Goal: Task Accomplishment & Management: Manage account settings

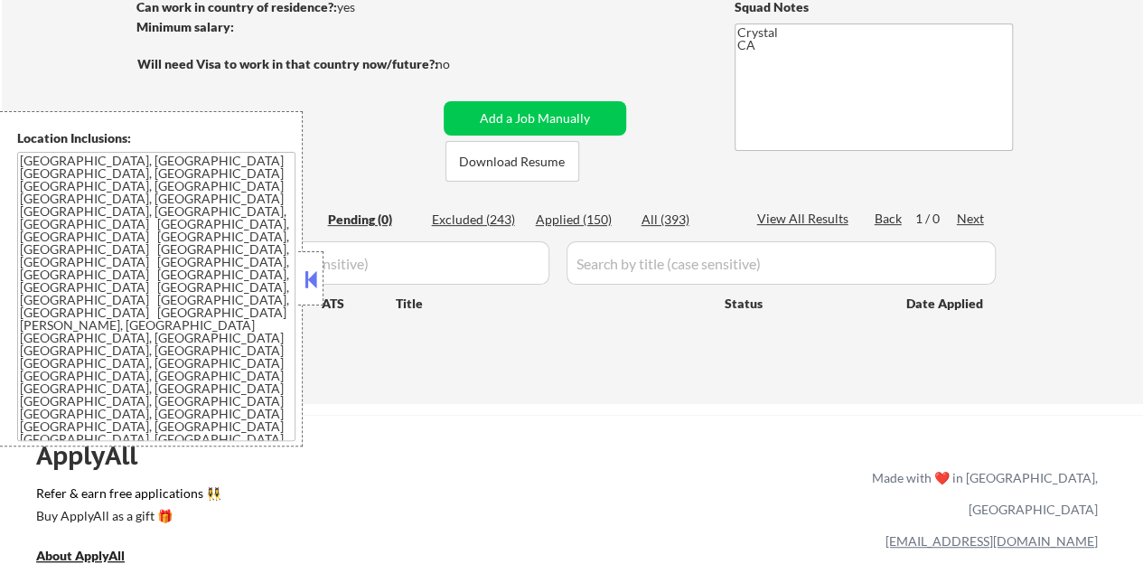
scroll to position [271, 0]
click at [302, 292] on div at bounding box center [310, 278] width 25 height 54
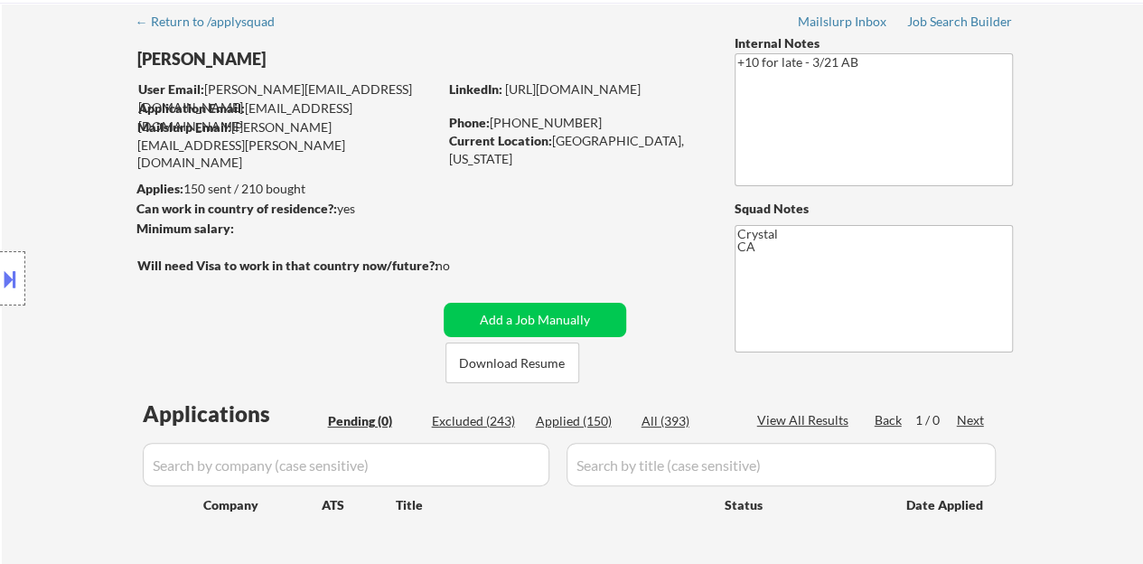
scroll to position [90, 0]
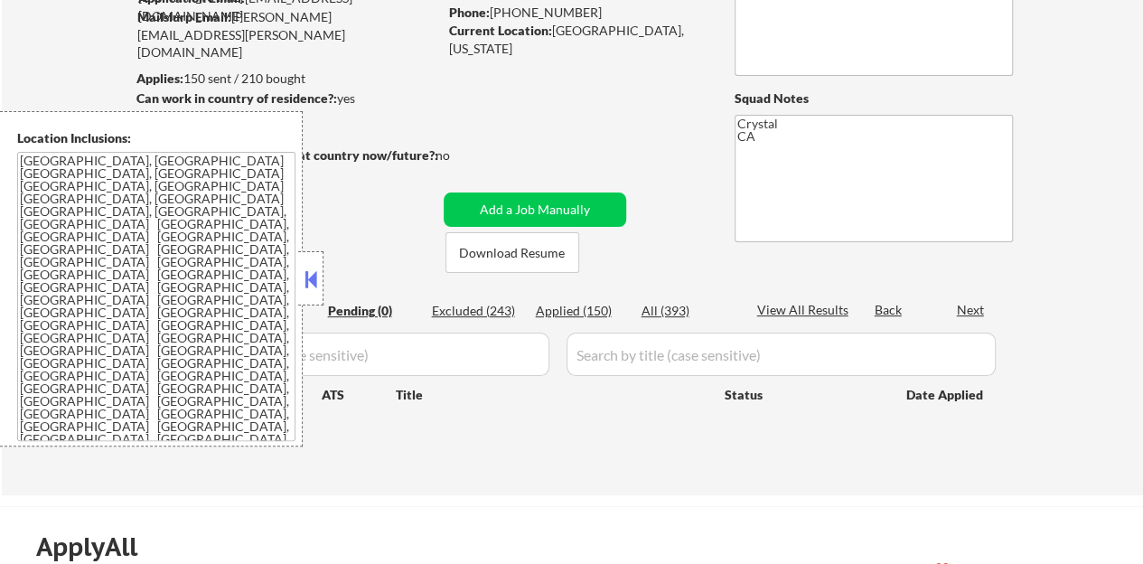
scroll to position [181, 0]
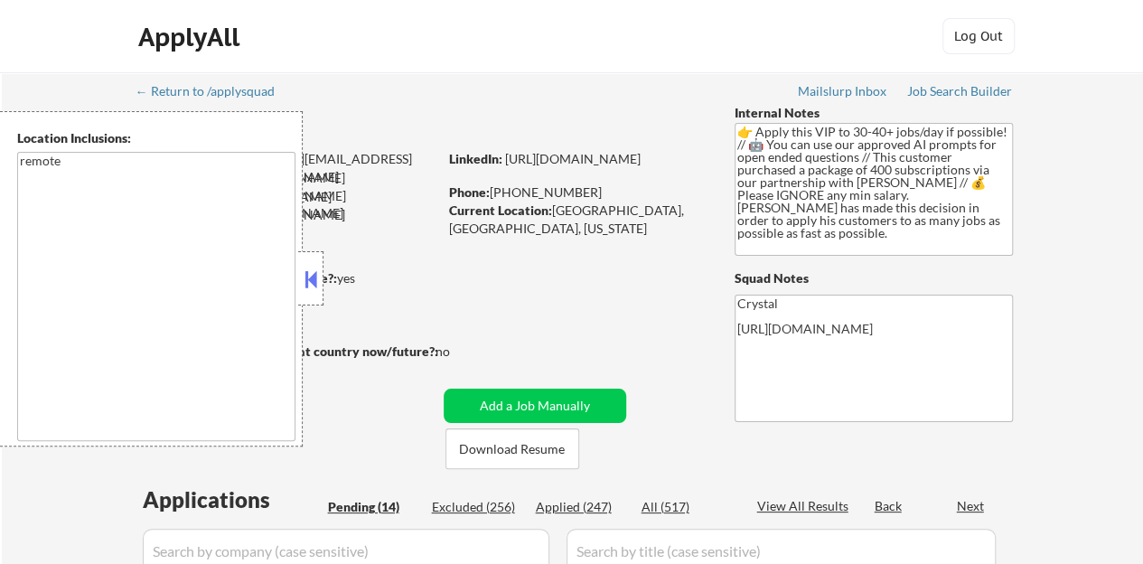
select select ""pending""
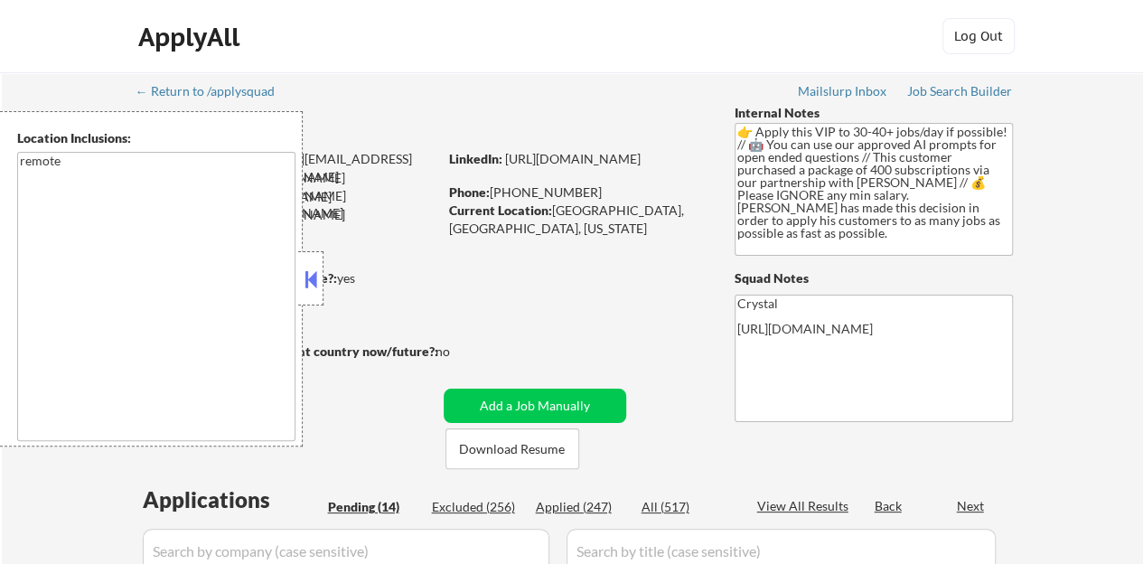
select select ""pending""
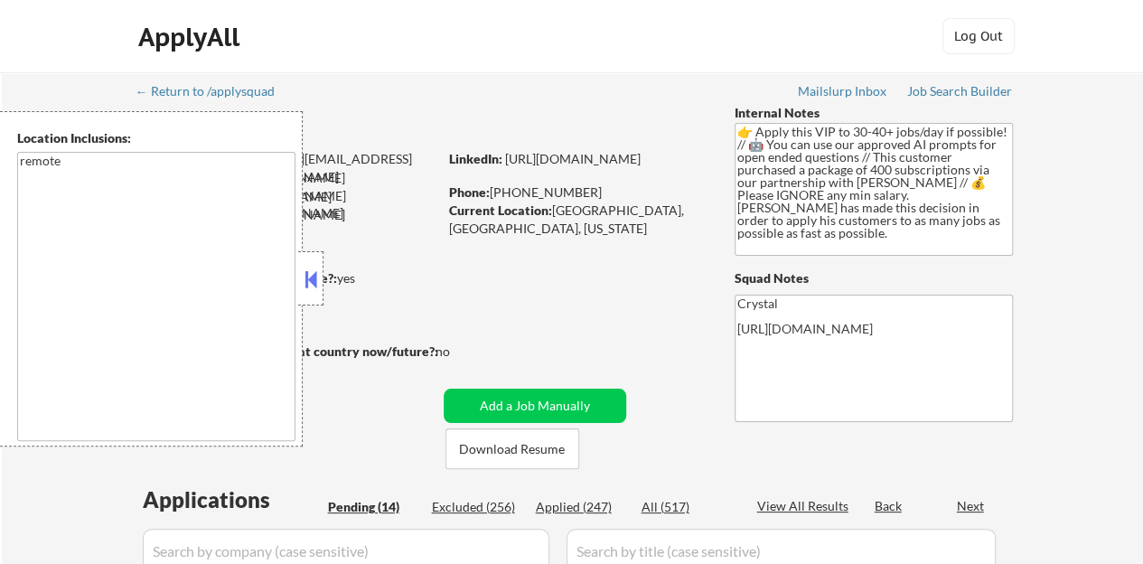
select select ""pending""
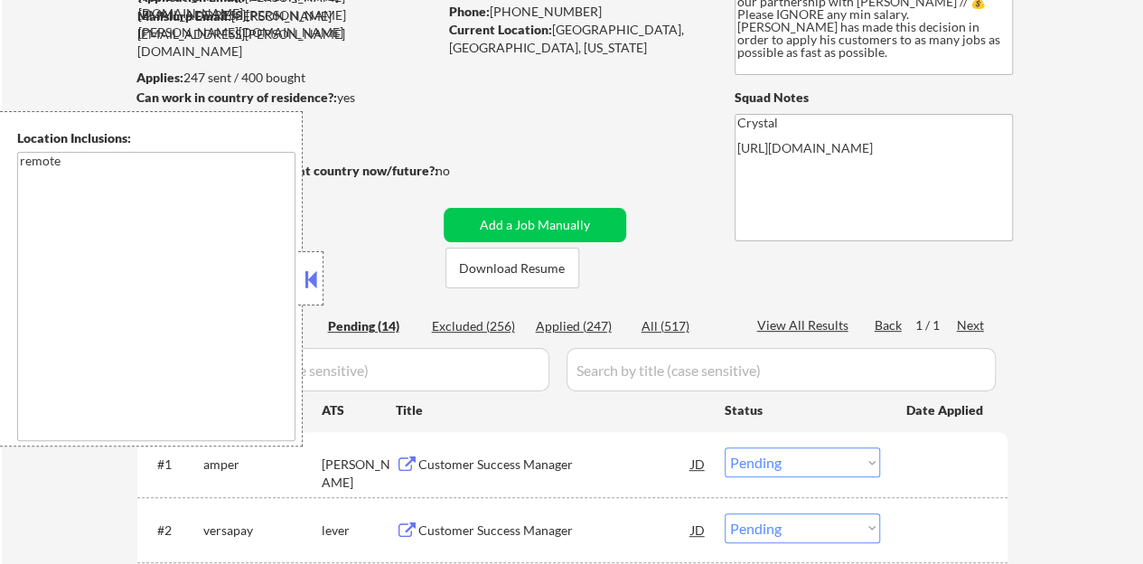
click at [309, 289] on button at bounding box center [311, 279] width 20 height 27
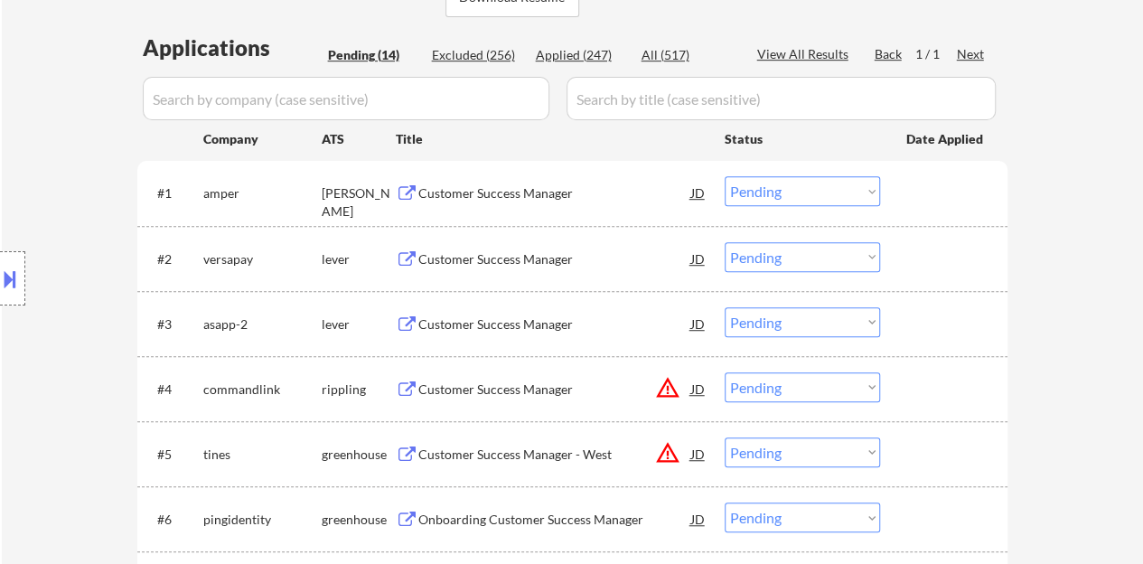
scroll to position [542, 0]
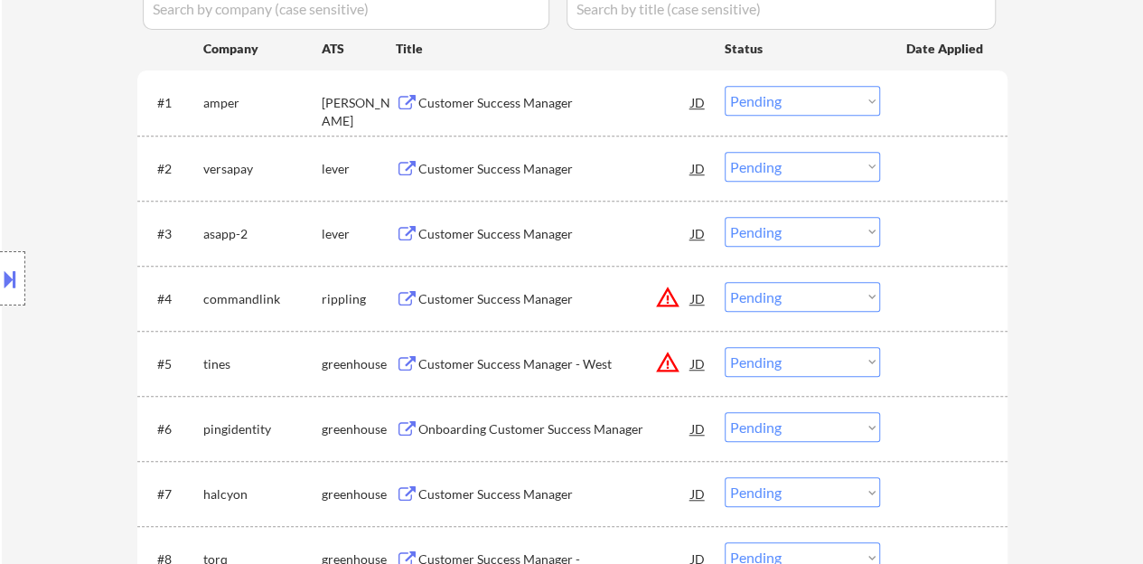
click at [504, 101] on div "Customer Success Manager" at bounding box center [554, 103] width 273 height 18
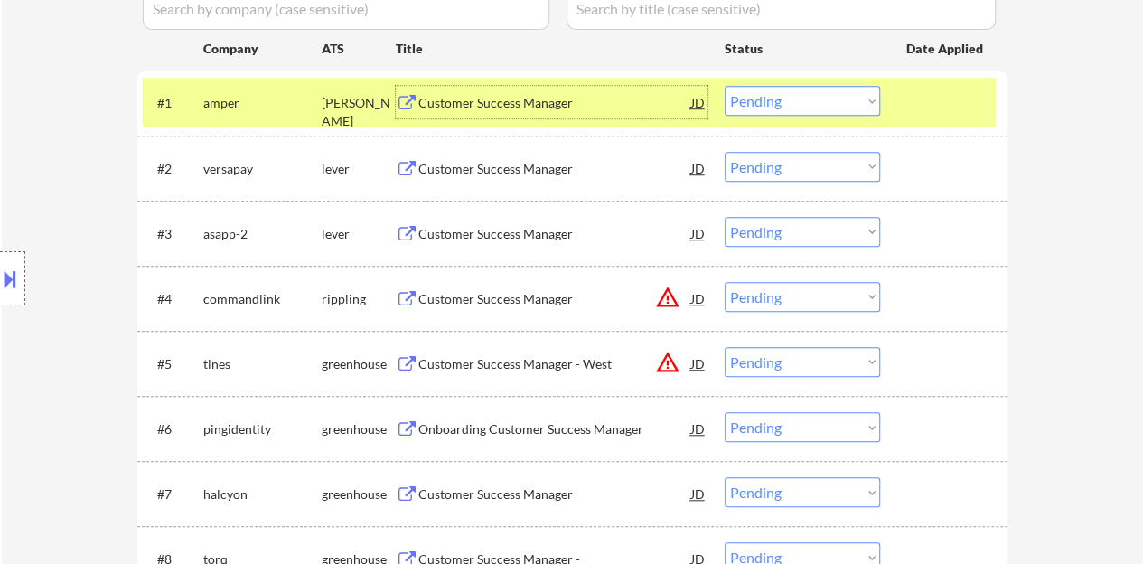
click at [798, 95] on select "Choose an option... Pending Applied Excluded (Questions) Excluded (Expired) Exc…" at bounding box center [801, 101] width 155 height 30
click at [724, 86] on select "Choose an option... Pending Applied Excluded (Questions) Excluded (Expired) Exc…" at bounding box center [801, 101] width 155 height 30
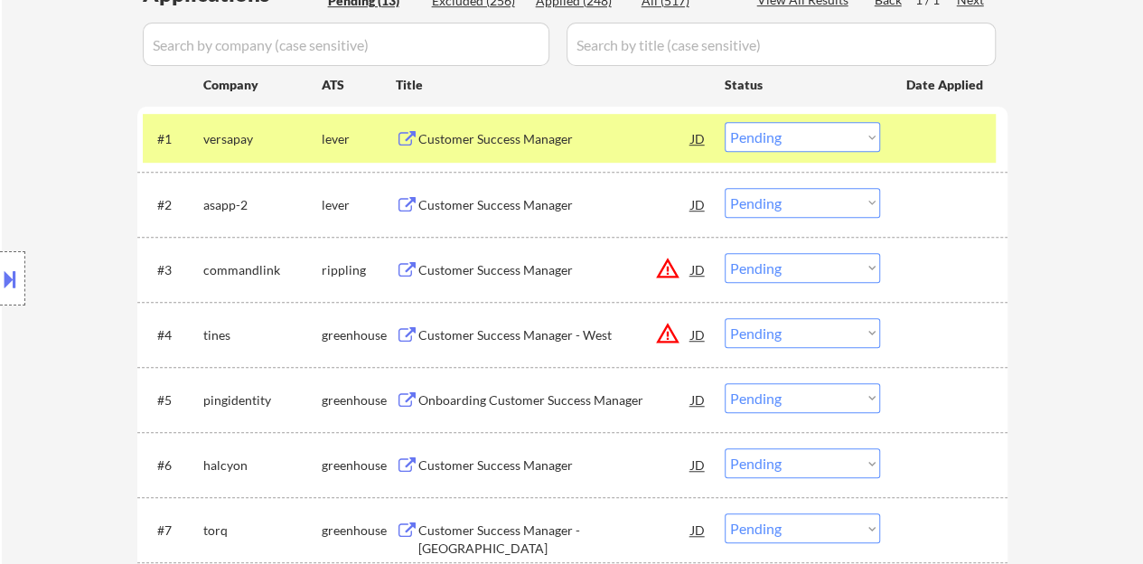
scroll to position [452, 0]
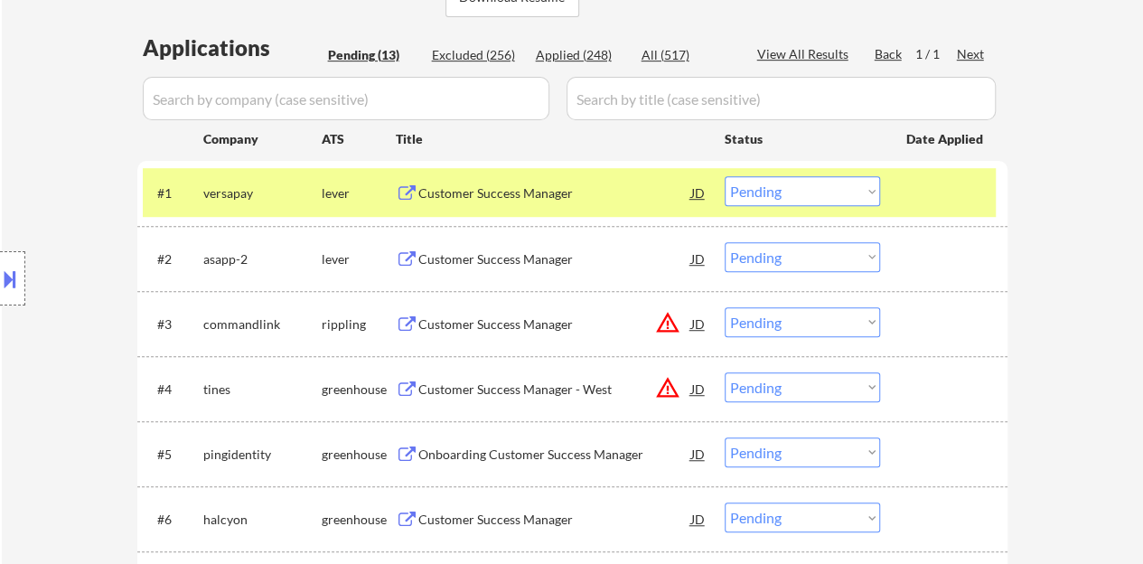
click at [493, 191] on div "Customer Success Manager" at bounding box center [554, 193] width 273 height 18
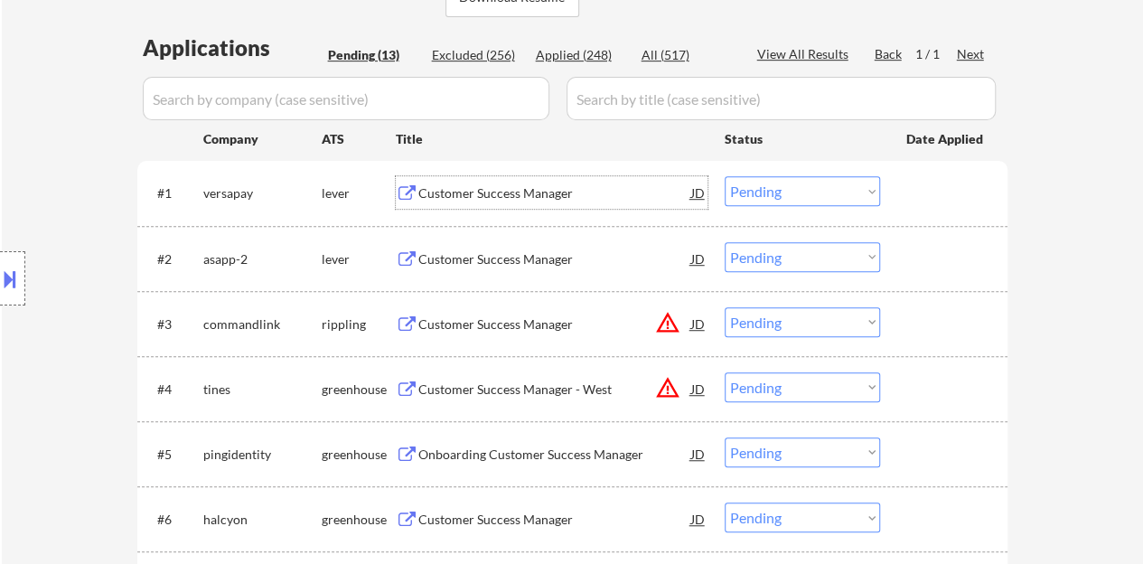
click at [891, 189] on div "#1 versapay lever Customer Success Manager JD Choose an option... Pending Appli…" at bounding box center [569, 192] width 853 height 49
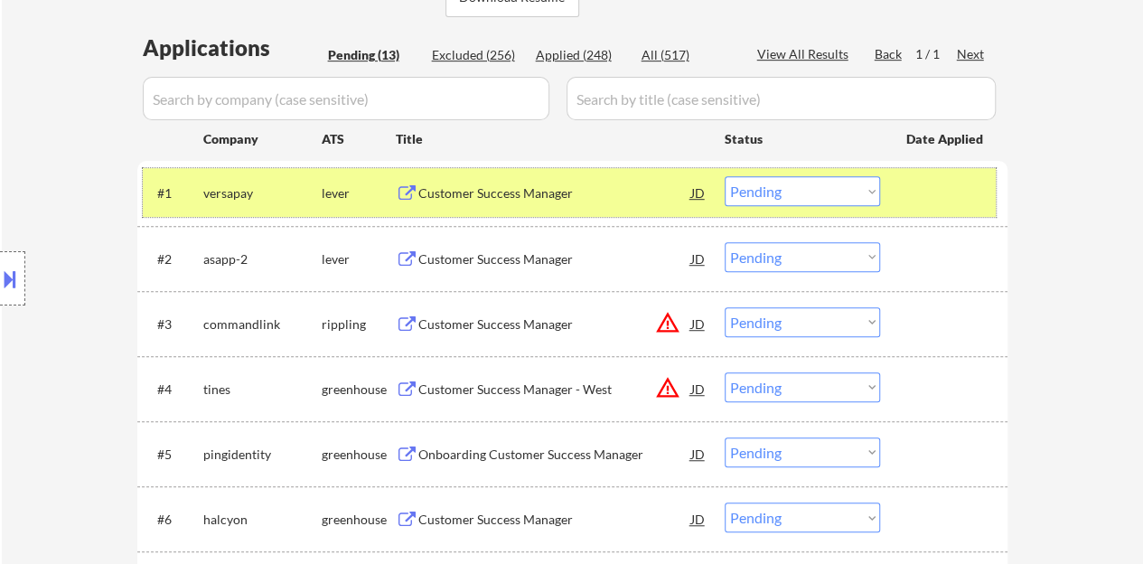
click at [784, 185] on select "Choose an option... Pending Applied Excluded (Questions) Excluded (Expired) Exc…" at bounding box center [801, 191] width 155 height 30
click at [724, 176] on select "Choose an option... Pending Applied Excluded (Questions) Excluded (Expired) Exc…" at bounding box center [801, 191] width 155 height 30
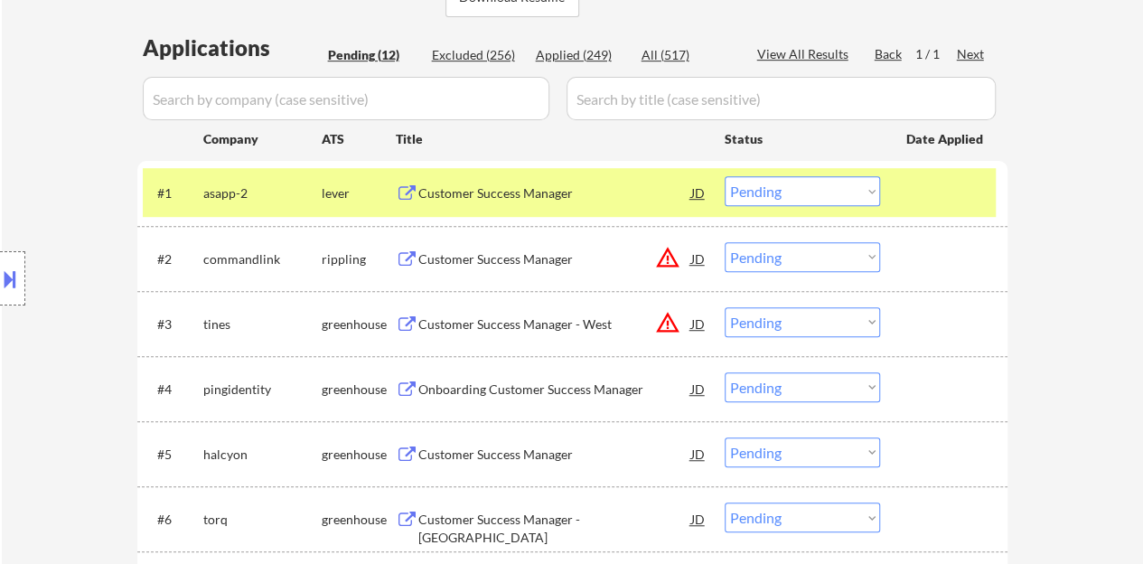
click at [480, 199] on div "Customer Success Manager" at bounding box center [554, 193] width 273 height 18
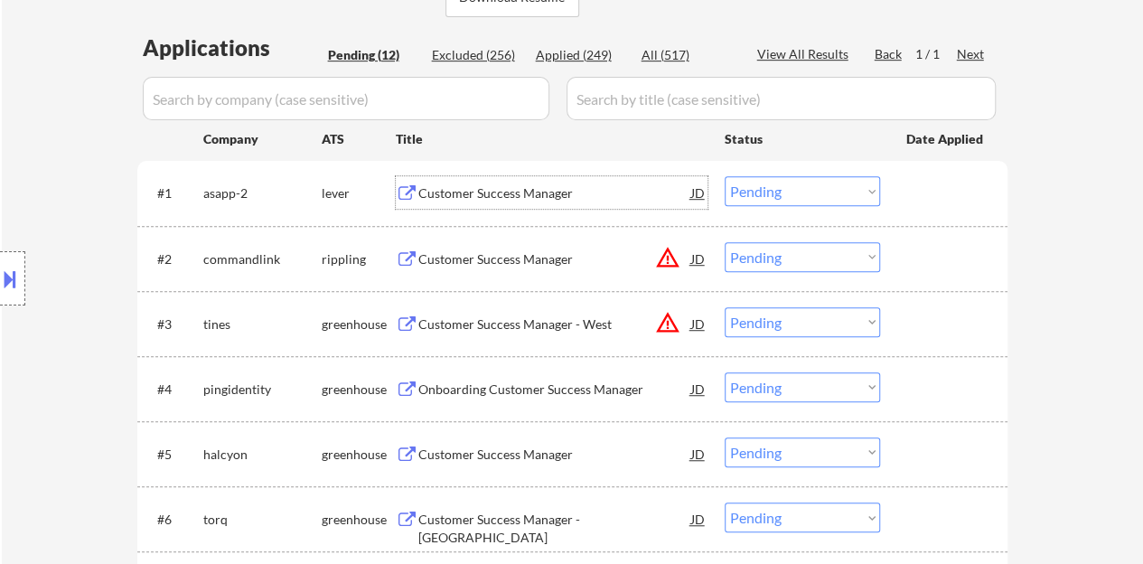
click at [945, 203] on div at bounding box center [945, 192] width 79 height 33
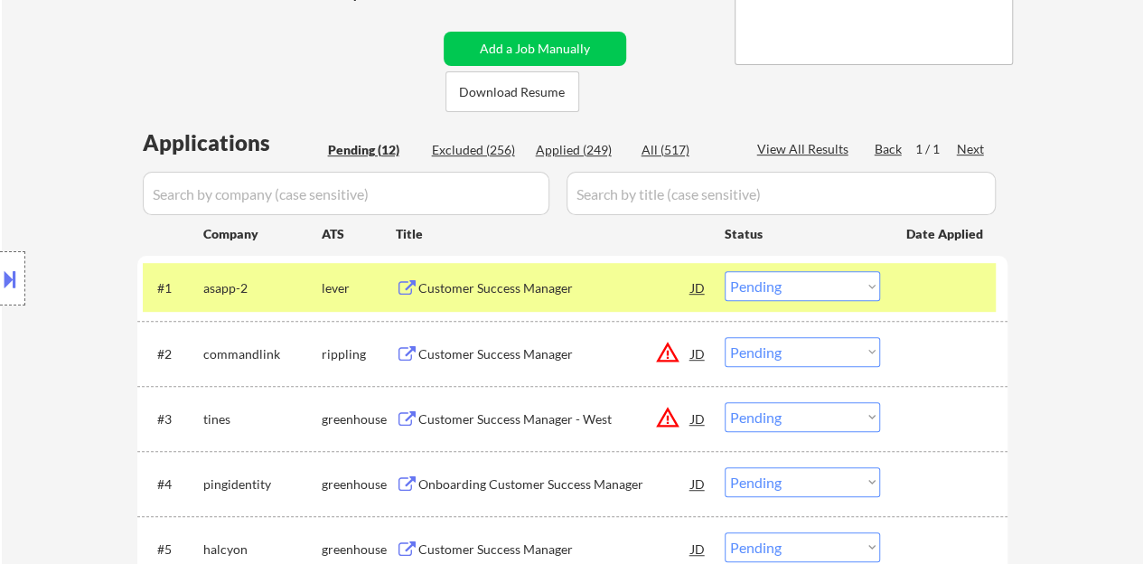
scroll to position [361, 0]
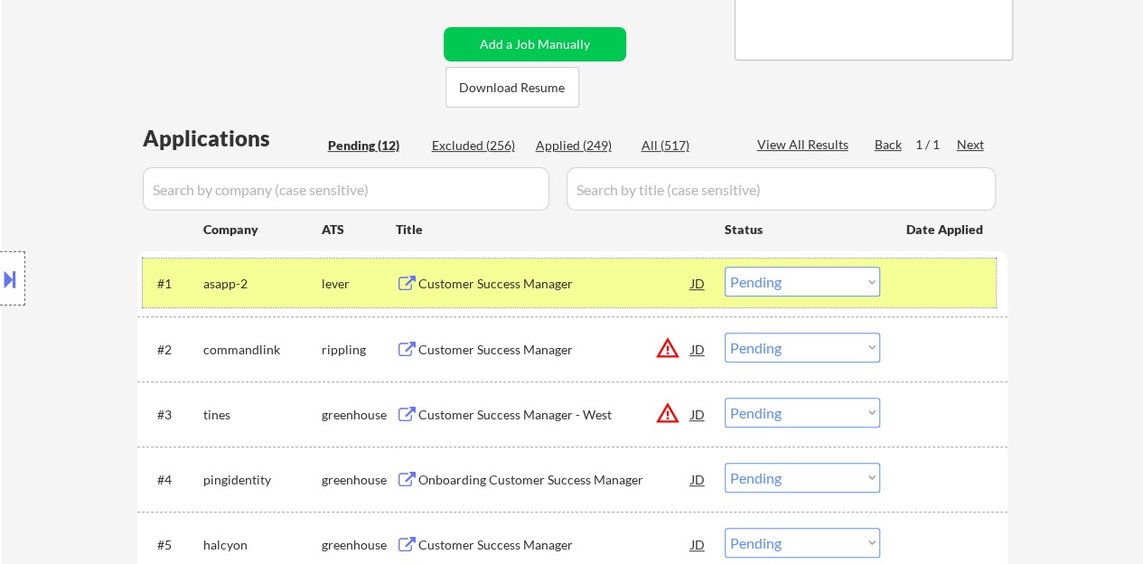
click at [779, 289] on select "Choose an option... Pending Applied Excluded (Questions) Excluded (Expired) Exc…" at bounding box center [801, 281] width 155 height 30
click at [724, 266] on select "Choose an option... Pending Applied Excluded (Questions) Excluded (Expired) Exc…" at bounding box center [801, 281] width 155 height 30
select select ""pending""
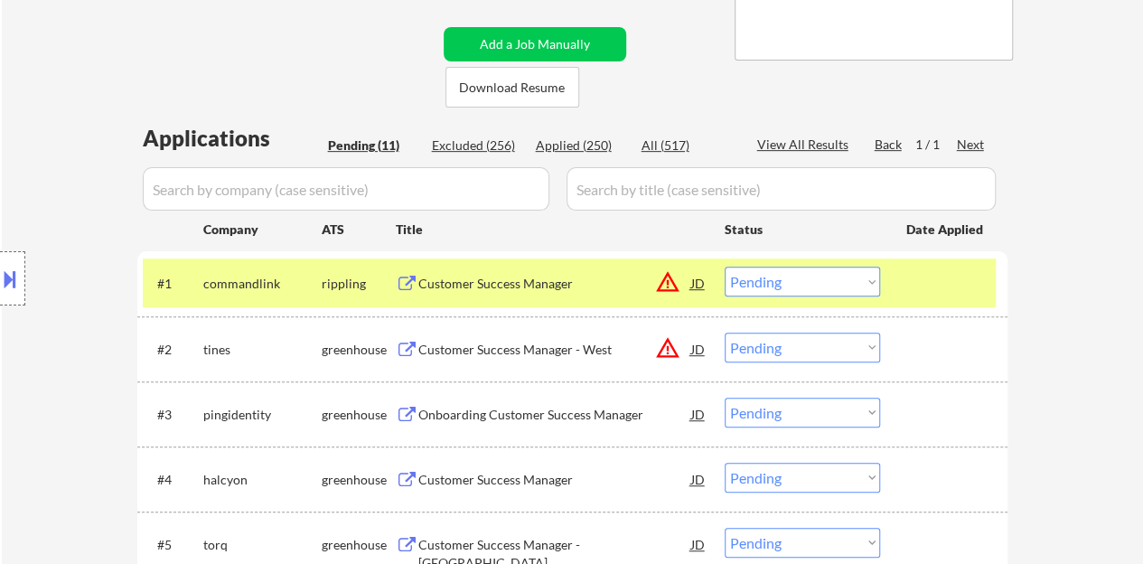
click at [1, 244] on div "Location Inclusions: remote" at bounding box center [161, 278] width 323 height 335
click at [0, 259] on div at bounding box center [12, 278] width 25 height 54
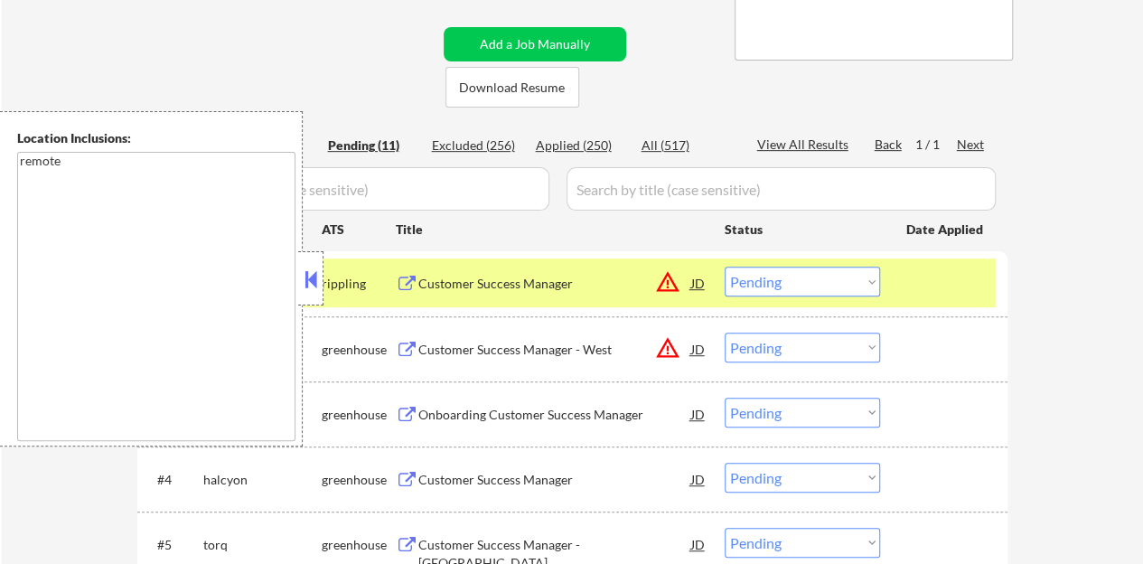
click at [318, 266] on button at bounding box center [311, 279] width 20 height 27
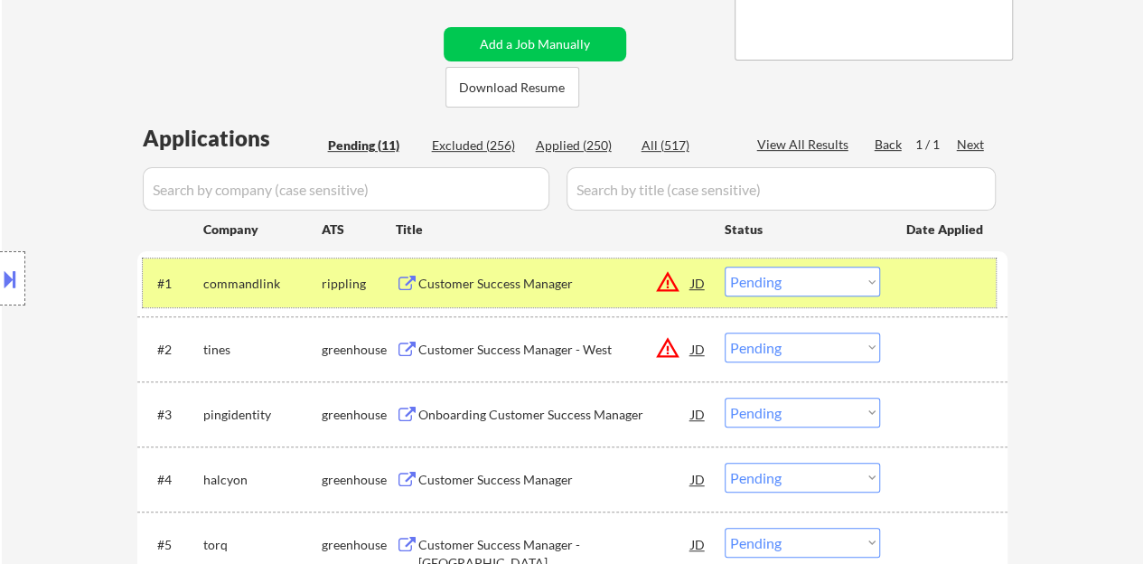
click at [938, 286] on div at bounding box center [945, 282] width 79 height 33
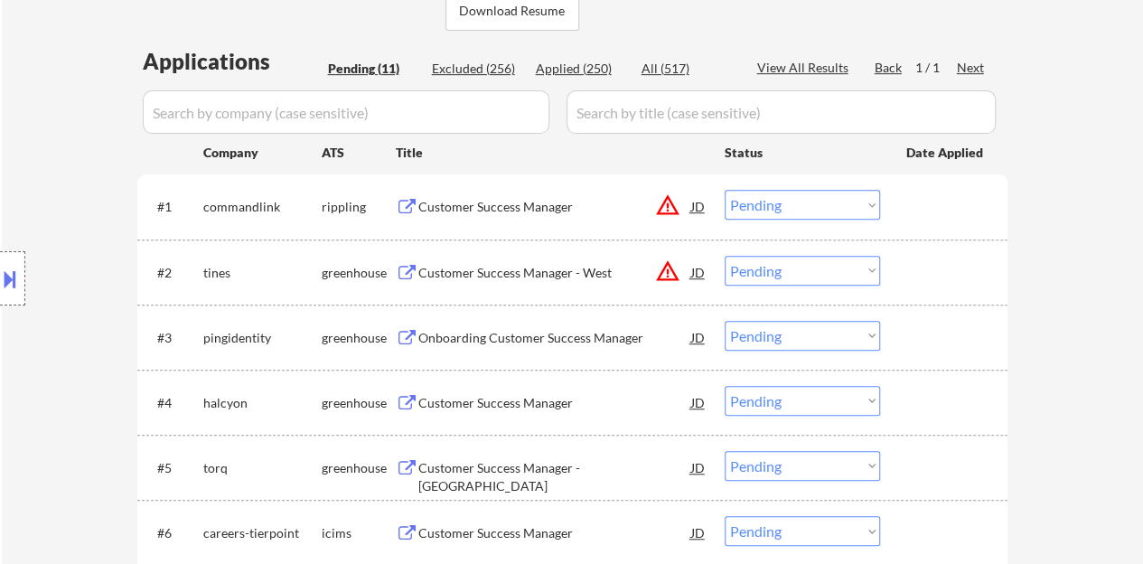
scroll to position [542, 0]
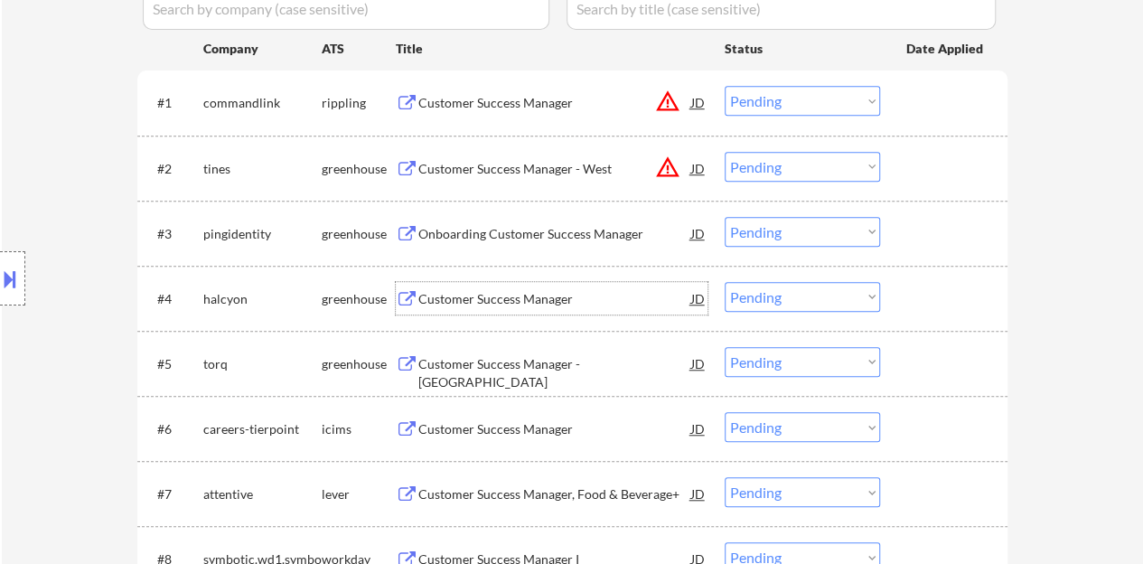
click at [484, 301] on div "Customer Success Manager" at bounding box center [554, 299] width 273 height 18
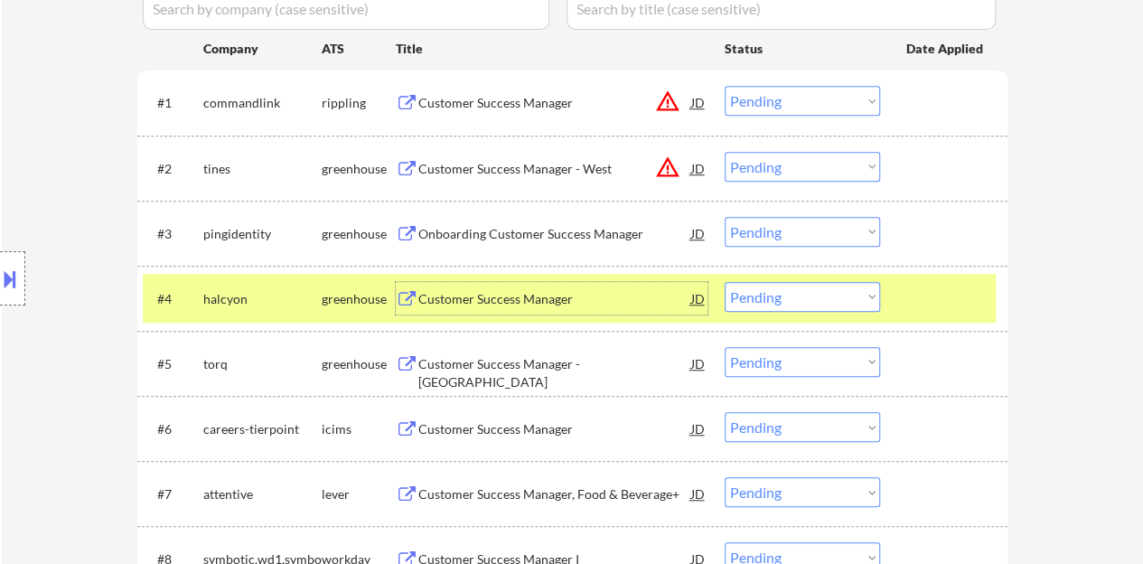
click at [784, 295] on select "Choose an option... Pending Applied Excluded (Questions) Excluded (Expired) Exc…" at bounding box center [801, 297] width 155 height 30
click at [724, 282] on select "Choose an option... Pending Applied Excluded (Questions) Excluded (Expired) Exc…" at bounding box center [801, 297] width 155 height 30
select select ""pending""
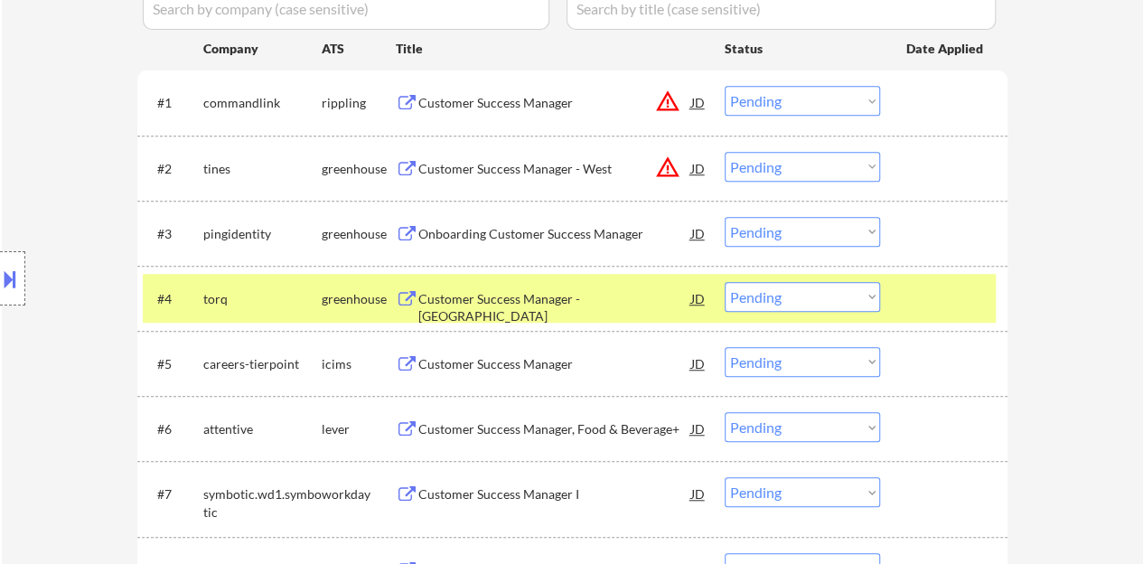
click at [941, 279] on div "#4 torq greenhouse Customer Success Manager - East Coast JD warning_amber Choos…" at bounding box center [569, 298] width 853 height 49
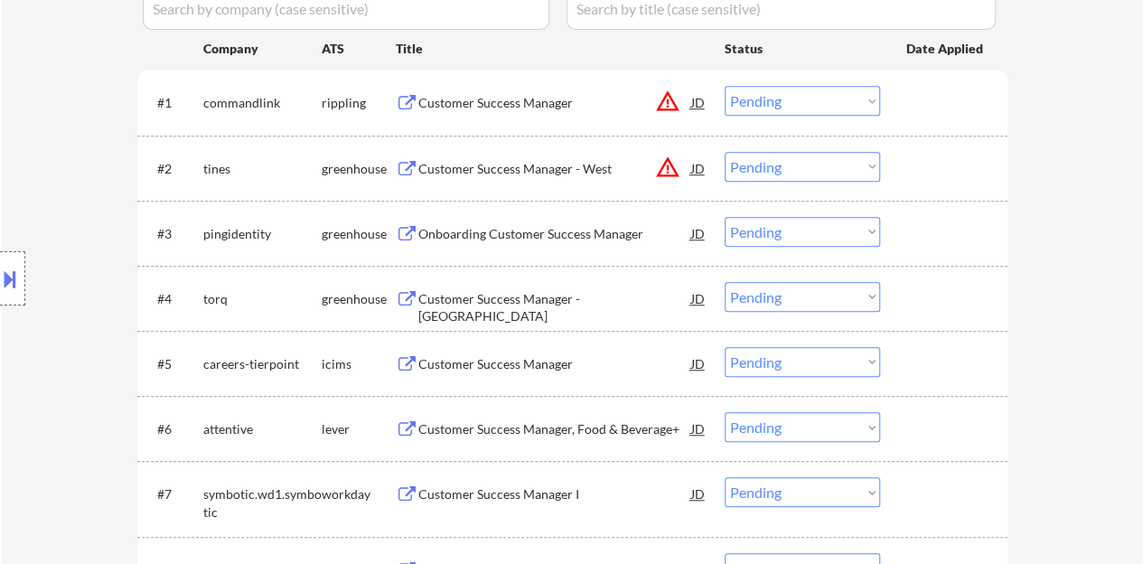
click at [518, 241] on div "Onboarding Customer Success Manager" at bounding box center [554, 233] width 273 height 33
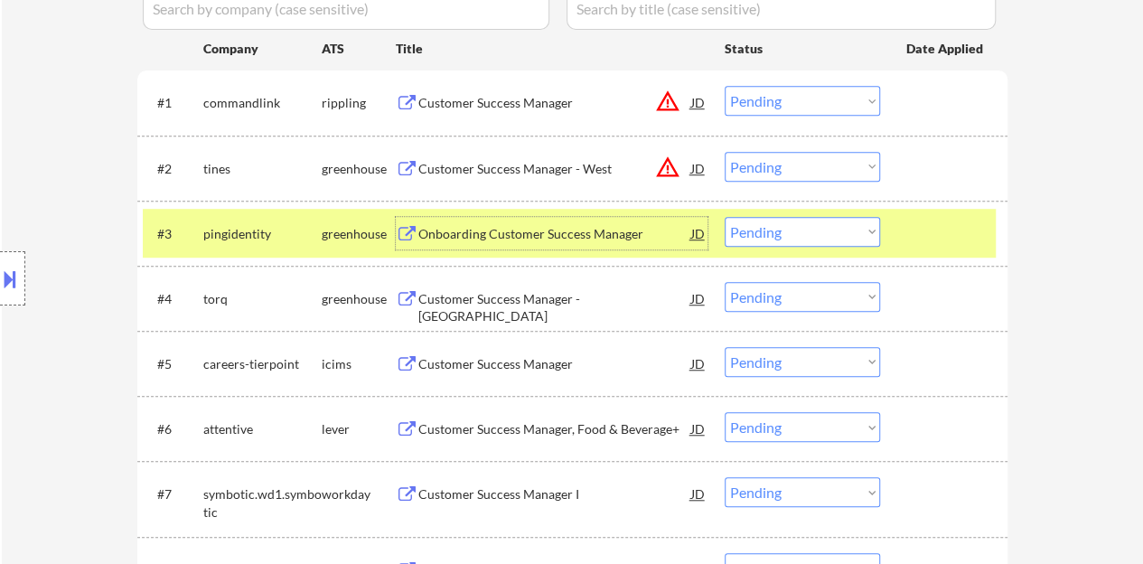
click at [766, 230] on select "Choose an option... Pending Applied Excluded (Questions) Excluded (Expired) Exc…" at bounding box center [801, 232] width 155 height 30
click at [724, 217] on select "Choose an option... Pending Applied Excluded (Questions) Excluded (Expired) Exc…" at bounding box center [801, 232] width 155 height 30
select select ""pending""
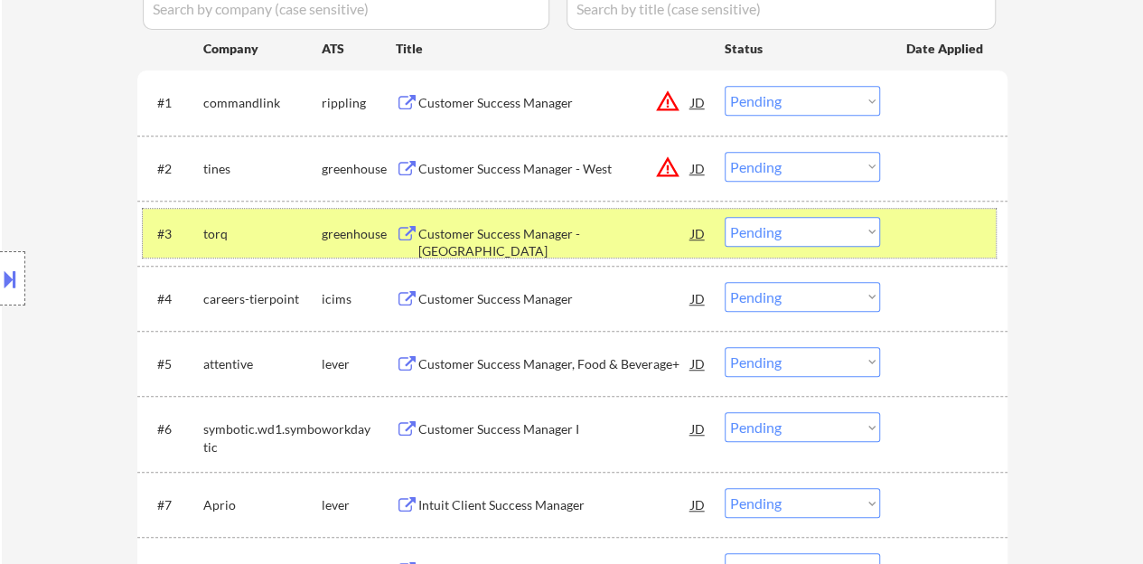
click at [935, 239] on div at bounding box center [945, 233] width 79 height 33
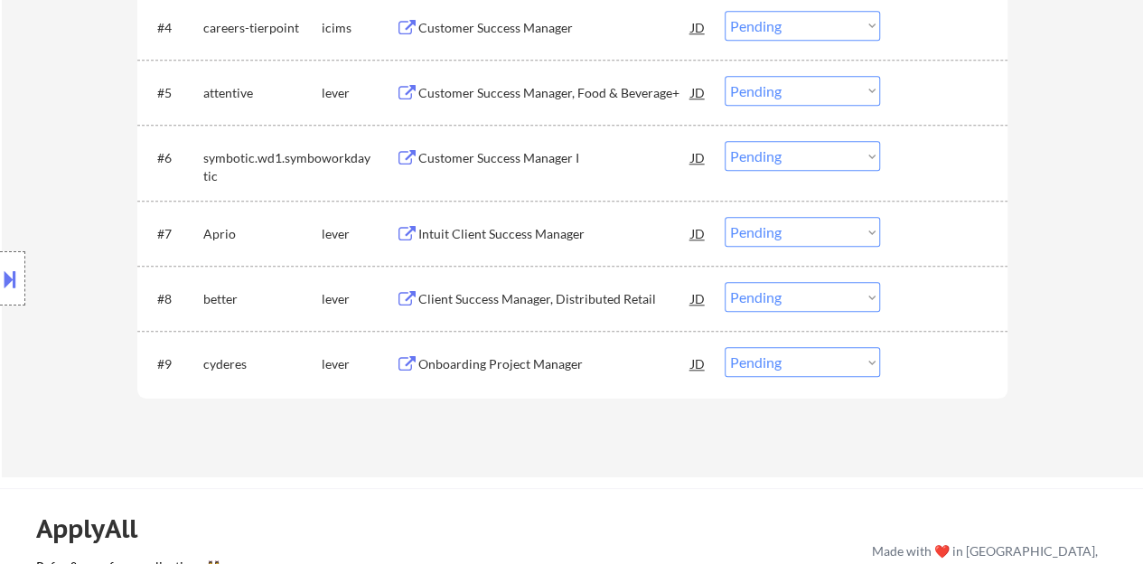
scroll to position [903, 0]
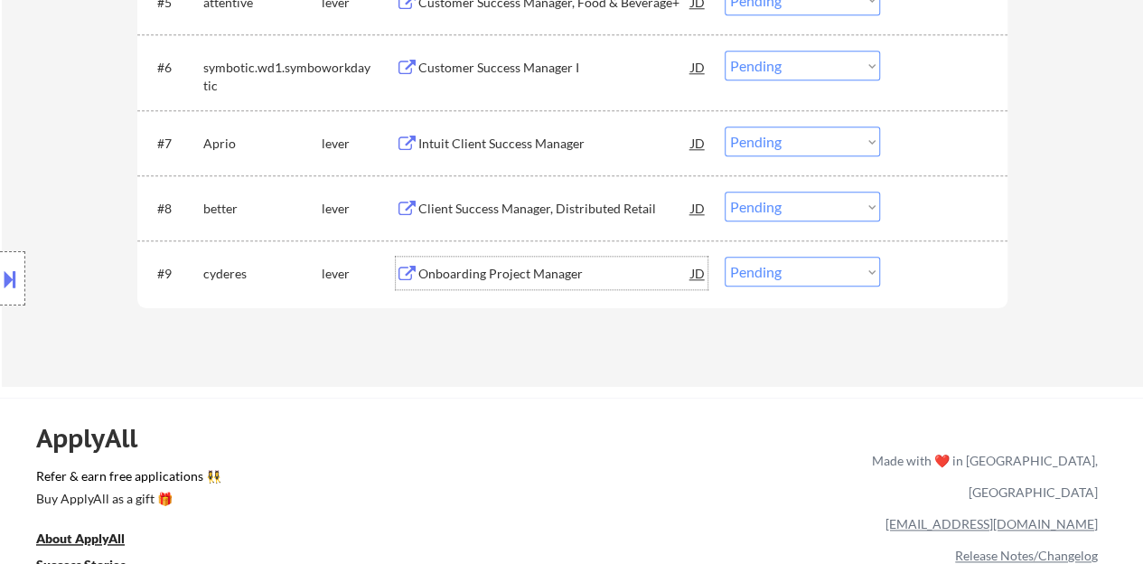
click at [515, 261] on div "Onboarding Project Manager" at bounding box center [554, 273] width 273 height 33
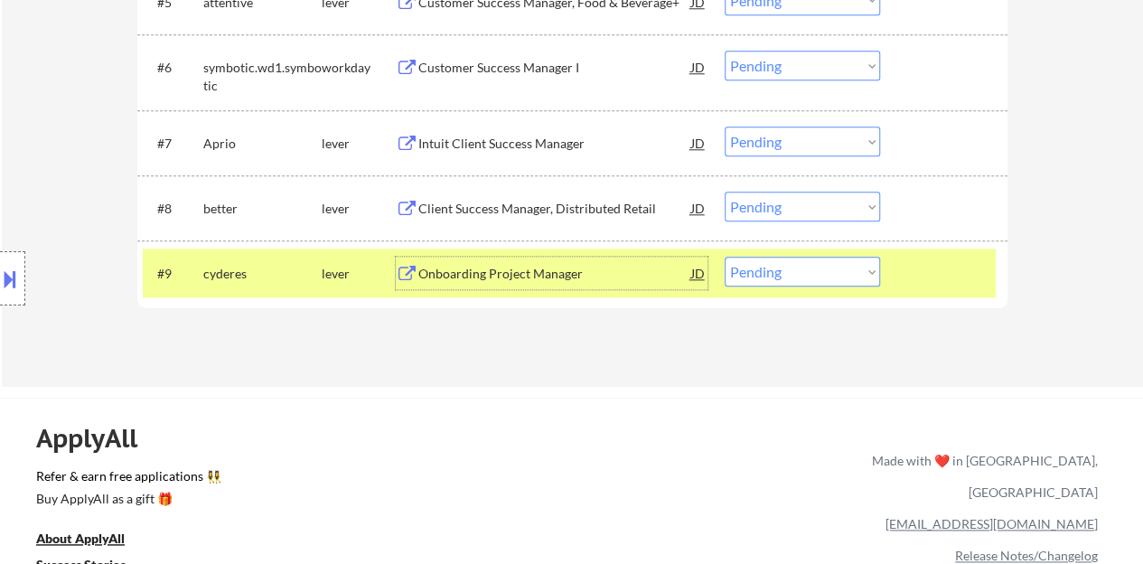
click at [807, 272] on select "Choose an option... Pending Applied Excluded (Questions) Excluded (Expired) Exc…" at bounding box center [801, 272] width 155 height 30
click at [724, 257] on select "Choose an option... Pending Applied Excluded (Questions) Excluded (Expired) Exc…" at bounding box center [801, 272] width 155 height 30
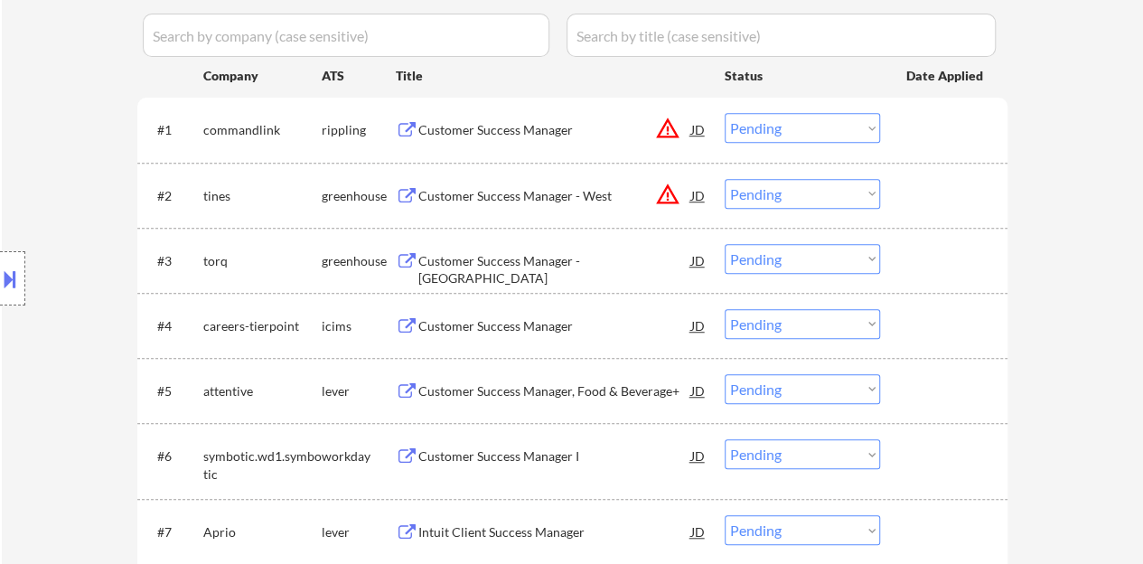
scroll to position [542, 0]
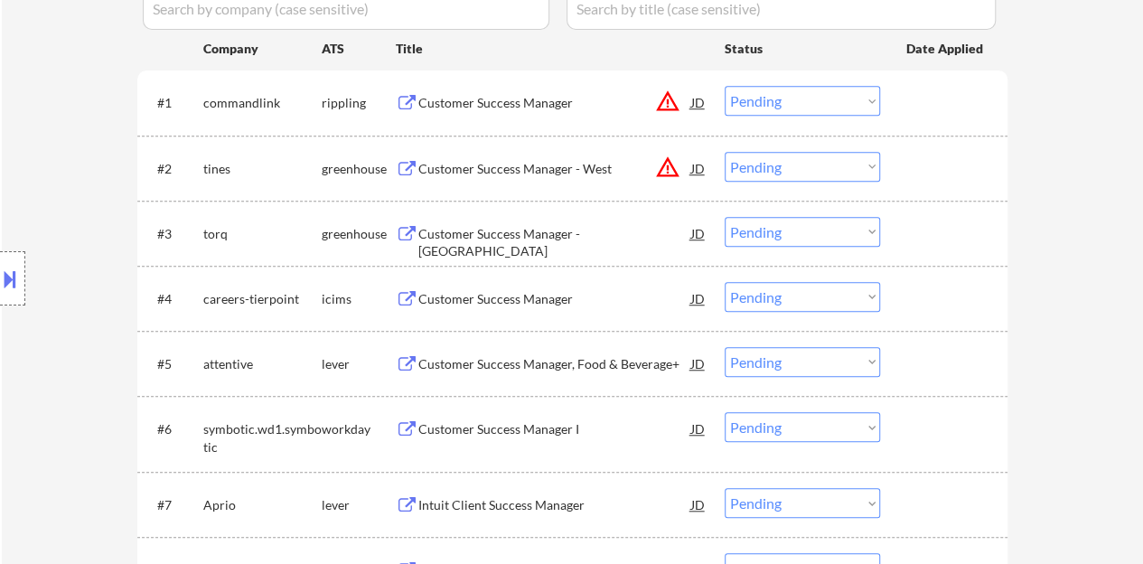
click at [526, 95] on div "Customer Success Manager" at bounding box center [554, 103] width 273 height 18
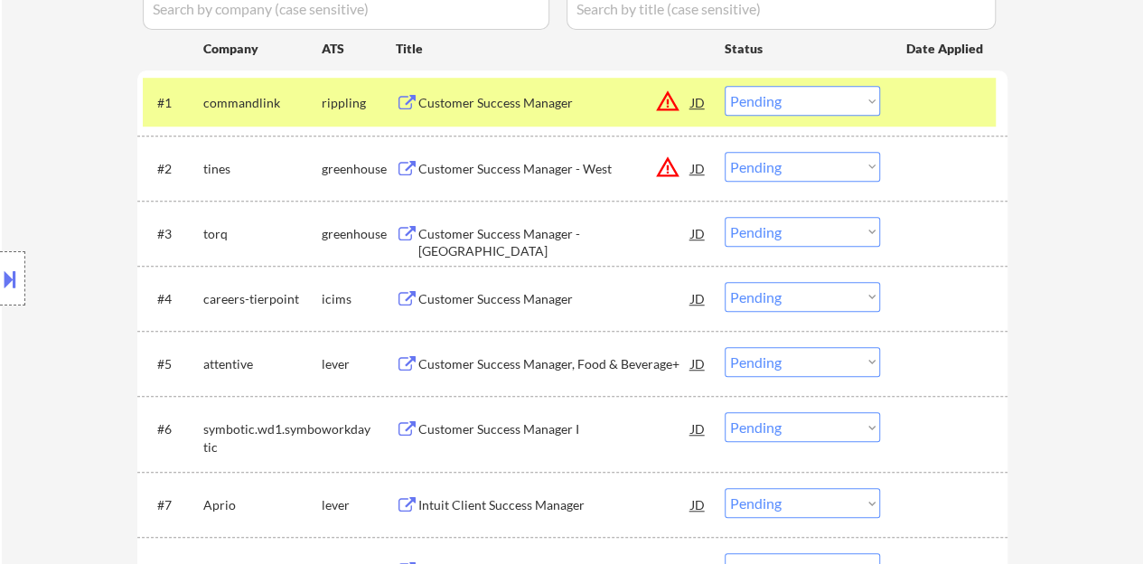
select select ""pending""
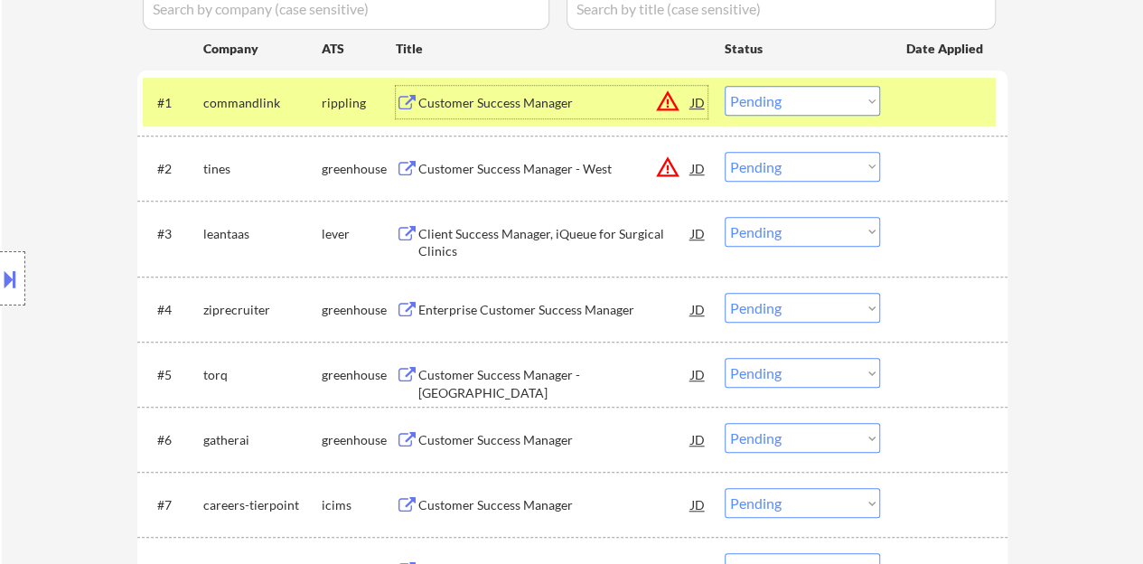
click at [838, 95] on select "Choose an option... Pending Applied Excluded (Questions) Excluded (Expired) Exc…" at bounding box center [801, 101] width 155 height 30
click at [724, 86] on select "Choose an option... Pending Applied Excluded (Questions) Excluded (Expired) Exc…" at bounding box center [801, 101] width 155 height 30
select select ""pending""
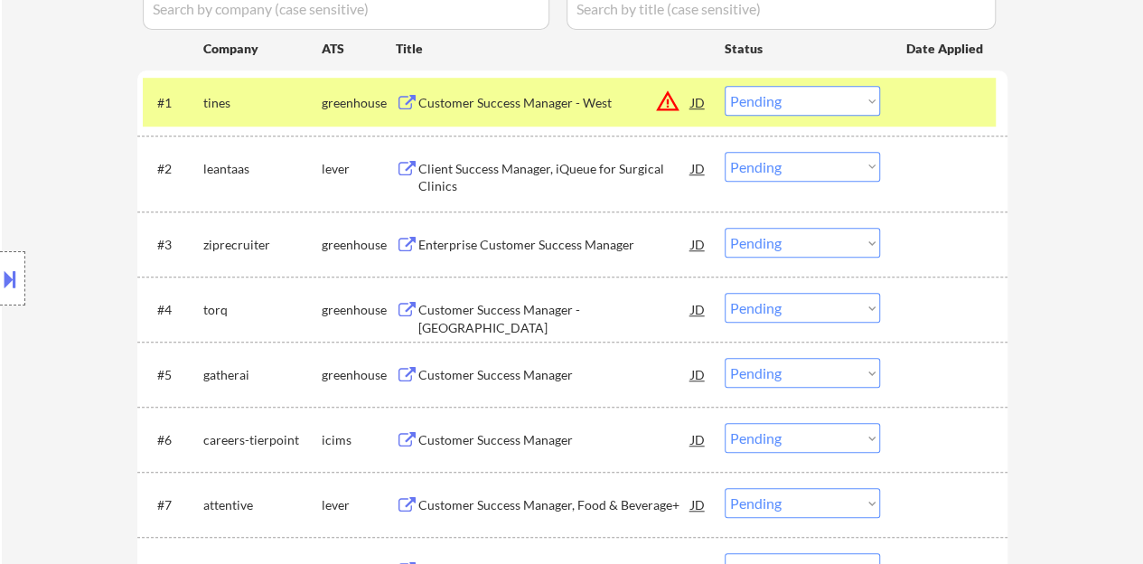
click at [953, 107] on div at bounding box center [945, 102] width 79 height 33
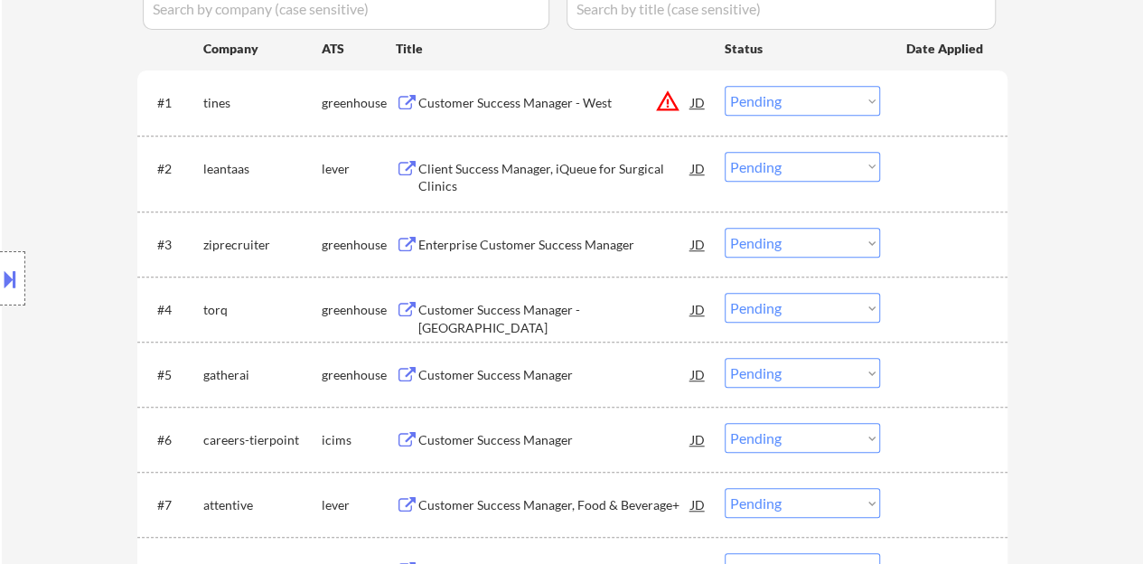
click at [544, 247] on div "Enterprise Customer Success Manager" at bounding box center [554, 245] width 273 height 18
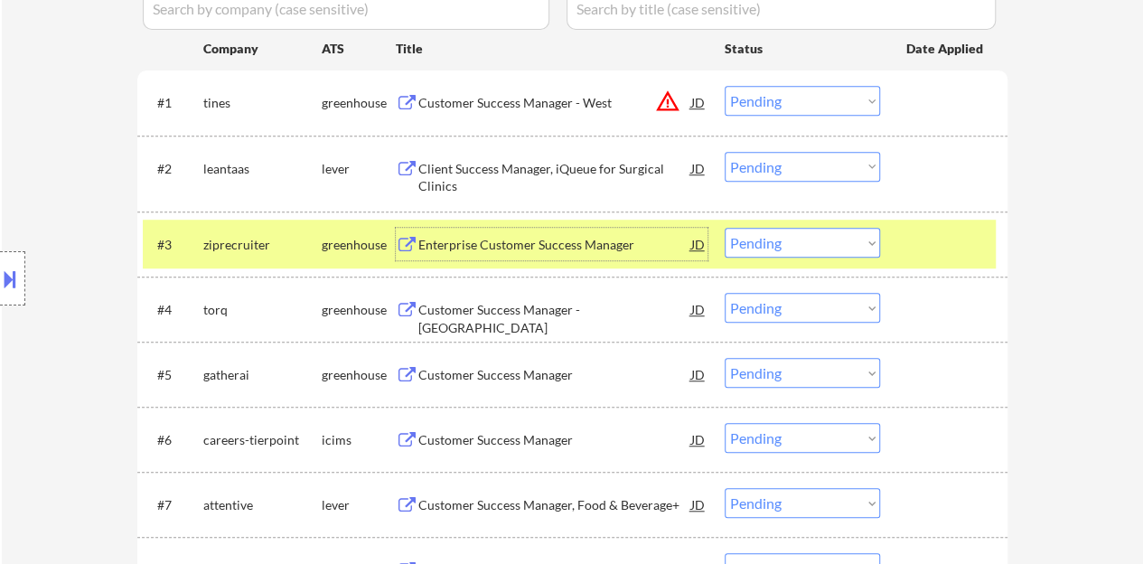
click at [0, 276] on button at bounding box center [10, 279] width 20 height 30
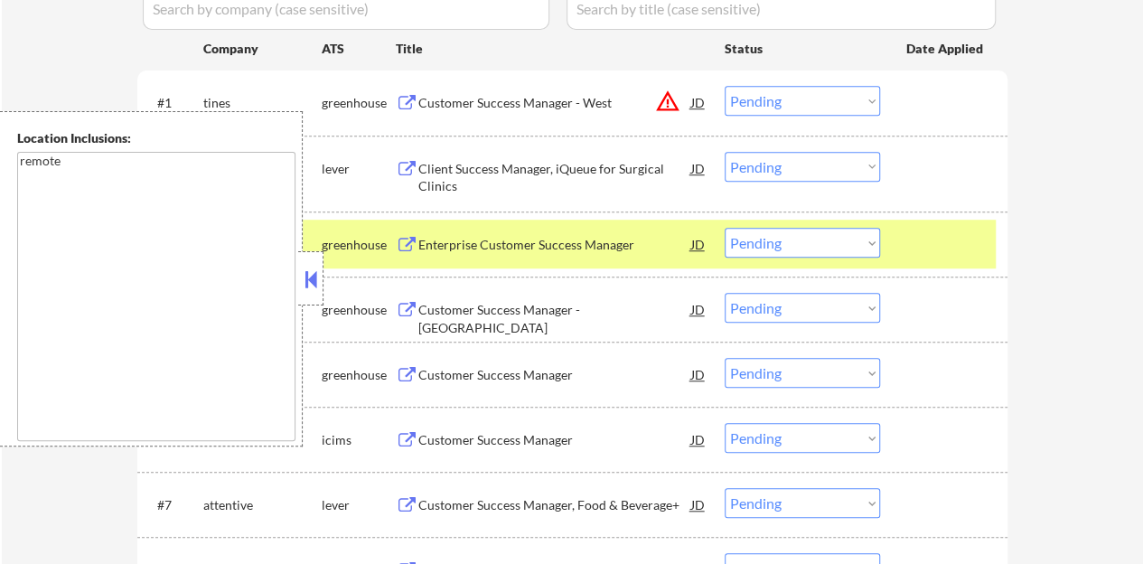
click at [313, 283] on button at bounding box center [311, 279] width 20 height 27
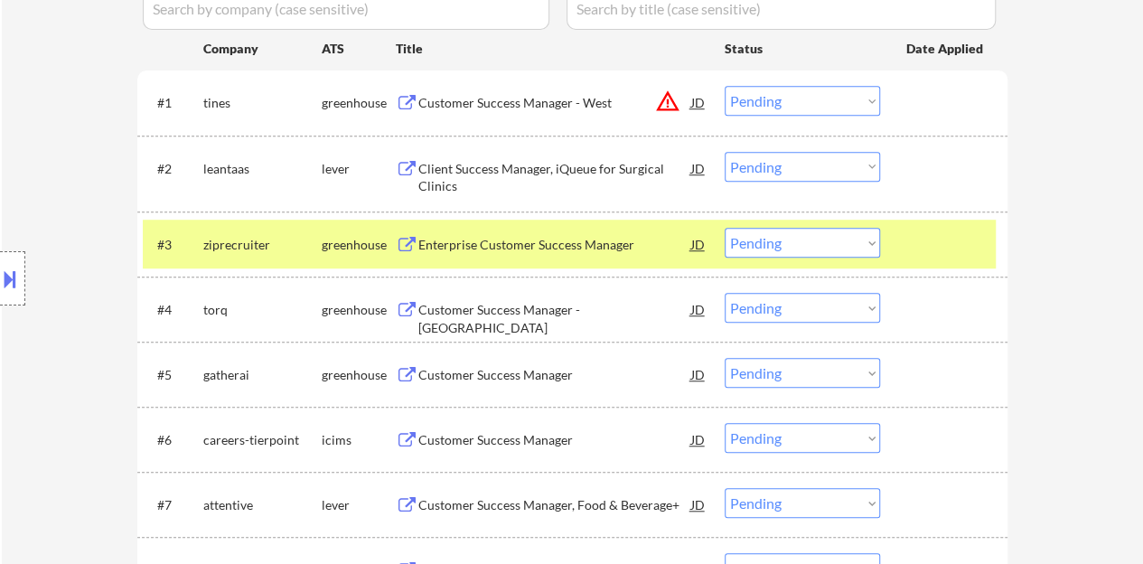
click at [862, 243] on select "Choose an option... Pending Applied Excluded (Questions) Excluded (Expired) Exc…" at bounding box center [801, 243] width 155 height 30
click at [724, 228] on select "Choose an option... Pending Applied Excluded (Questions) Excluded (Expired) Exc…" at bounding box center [801, 243] width 155 height 30
select select ""pending""
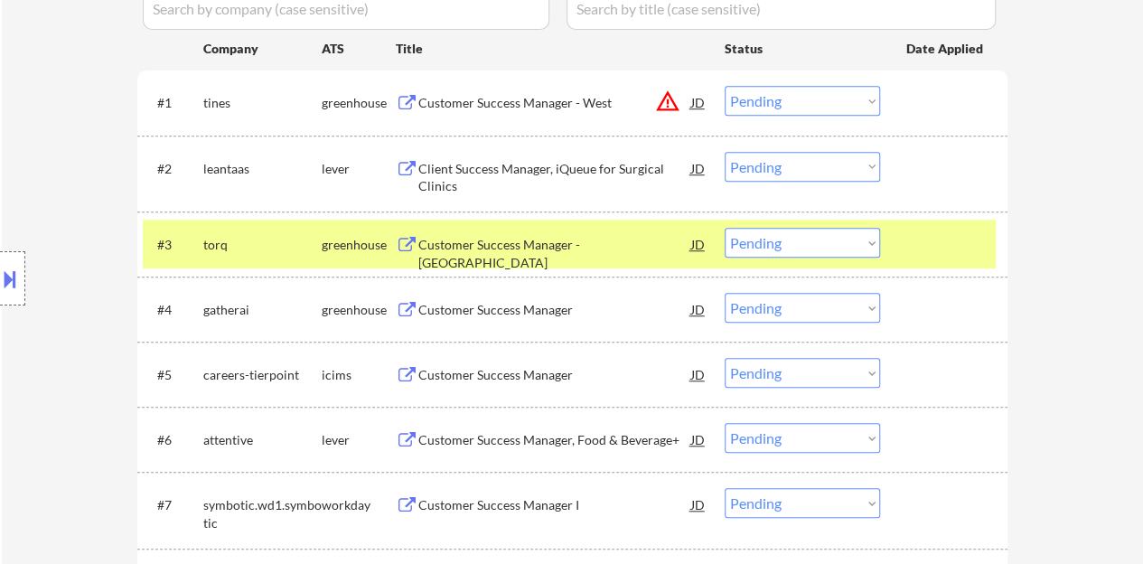
click at [980, 246] on div at bounding box center [945, 244] width 79 height 33
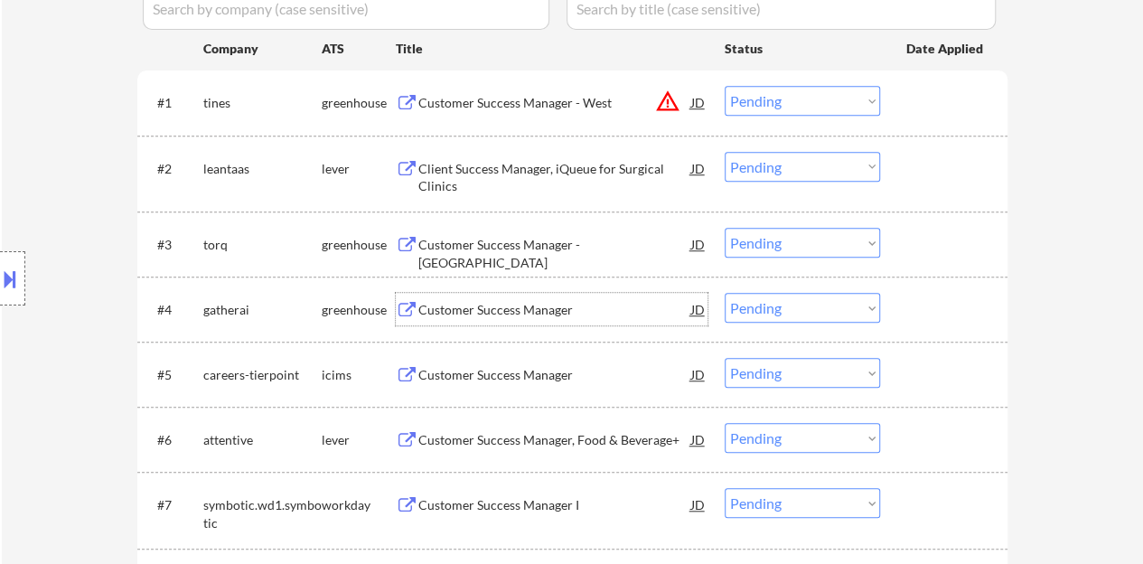
click at [536, 312] on div "Customer Success Manager" at bounding box center [554, 310] width 273 height 18
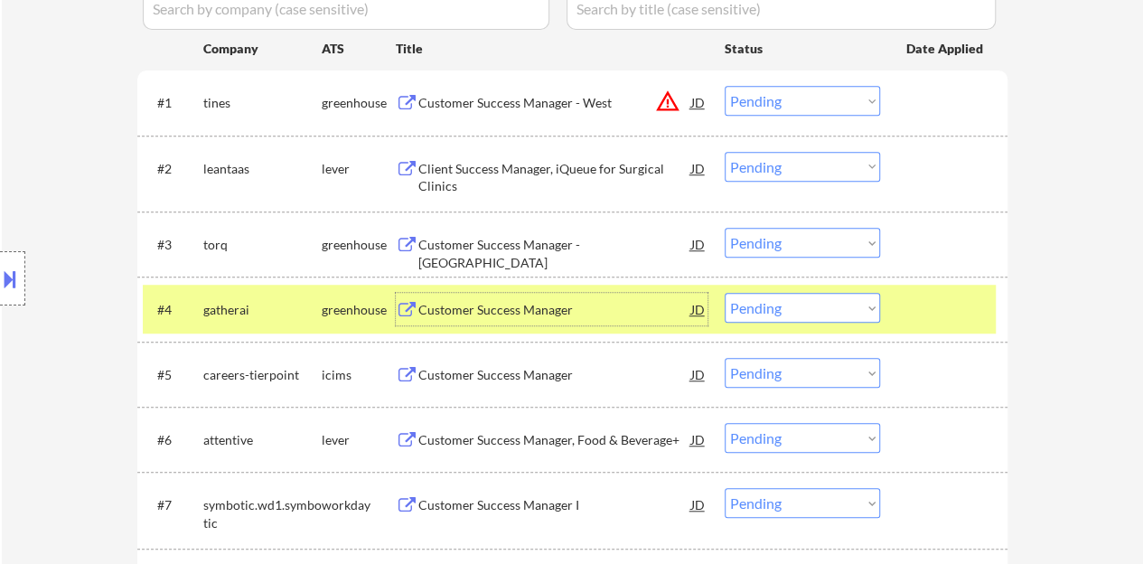
click at [805, 308] on select "Choose an option... Pending Applied Excluded (Questions) Excluded (Expired) Exc…" at bounding box center [801, 308] width 155 height 30
click at [724, 293] on select "Choose an option... Pending Applied Excluded (Questions) Excluded (Expired) Exc…" at bounding box center [801, 308] width 155 height 30
select select ""pending""
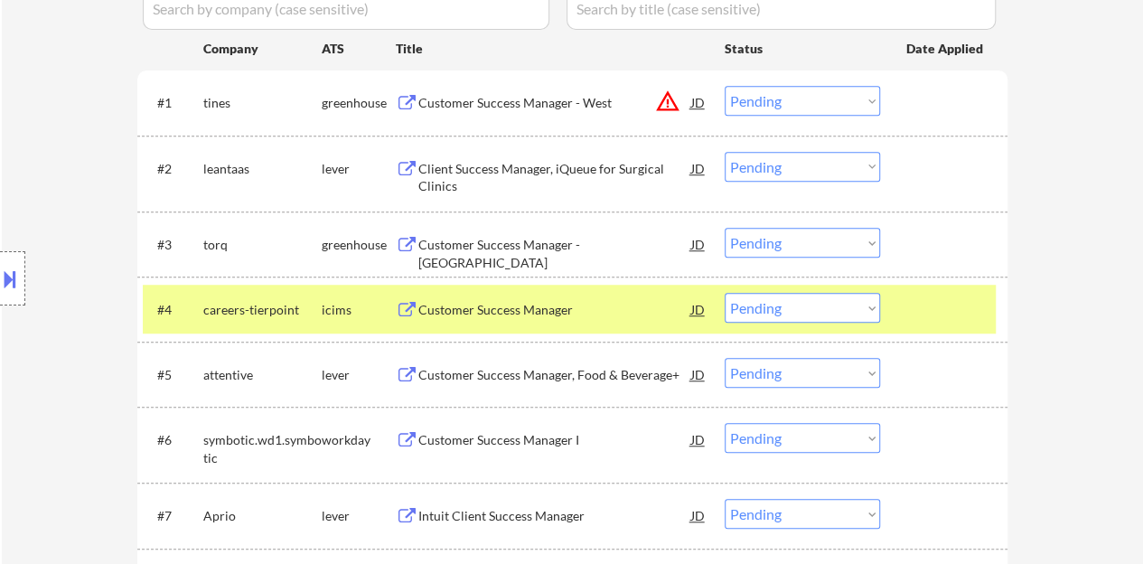
click at [898, 308] on div "#4 careers-tierpoint icims Customer Success Manager JD warning_amber Choose an …" at bounding box center [569, 309] width 853 height 49
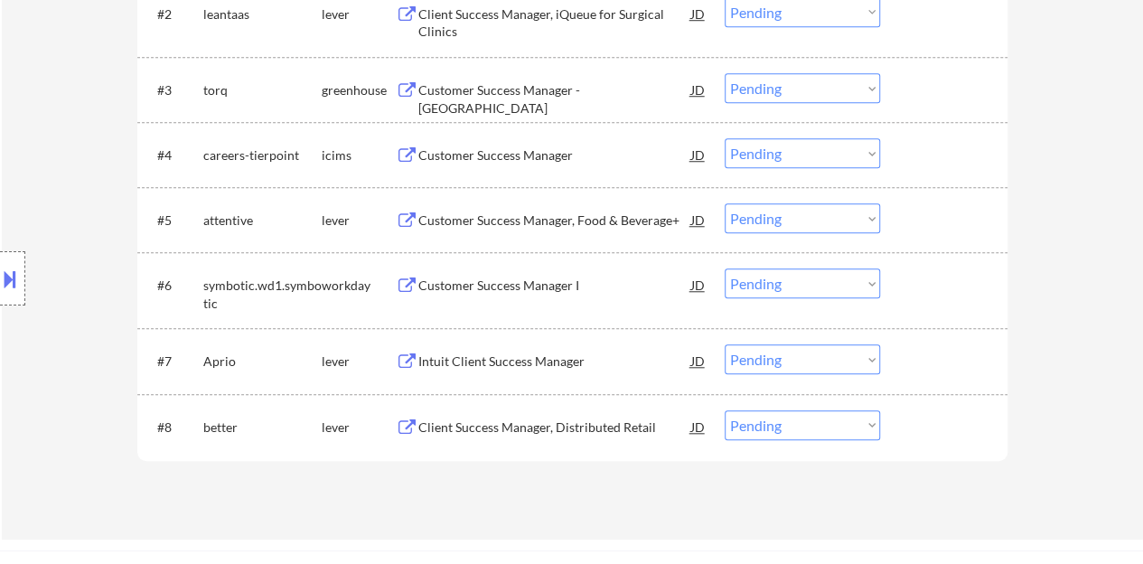
scroll to position [723, 0]
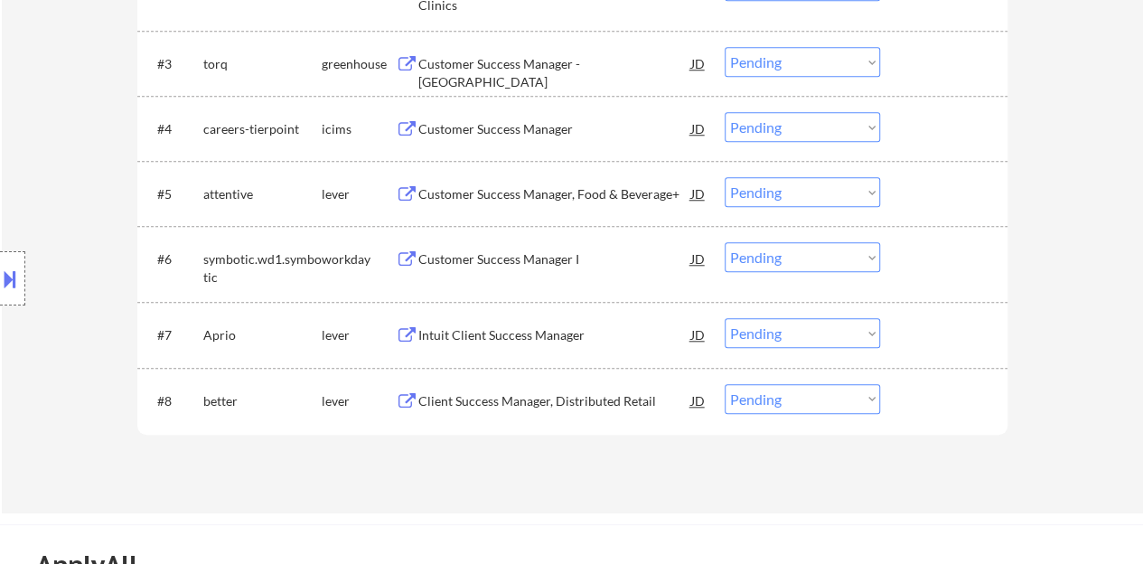
click at [448, 242] on div "Customer Success Manager I" at bounding box center [554, 258] width 273 height 33
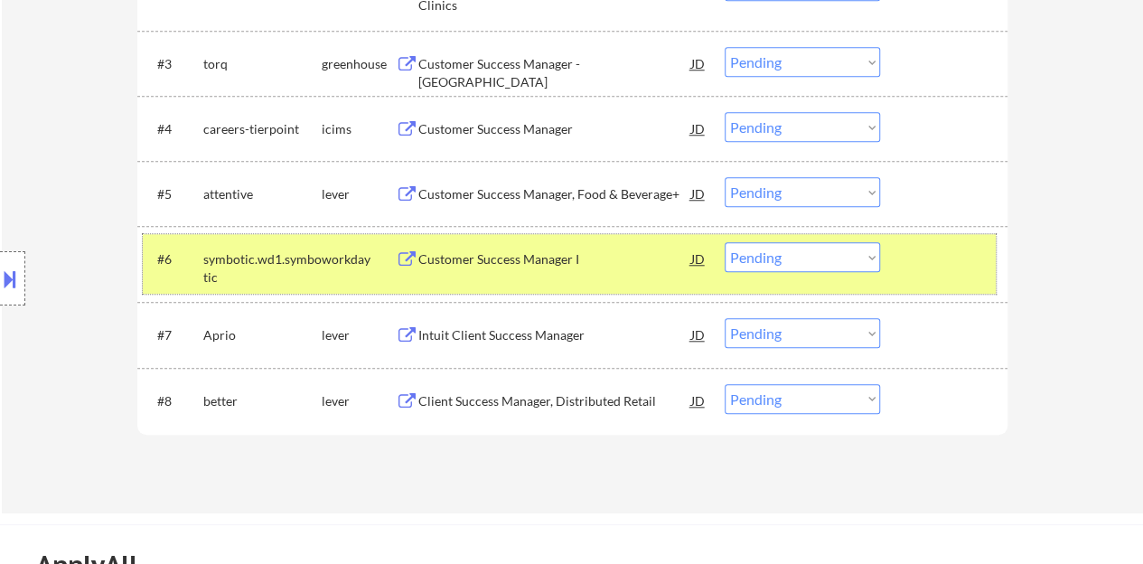
click at [771, 282] on div "#6 symbotic.wd1.symbotic workday Customer Success Manager I JD Choose an option…" at bounding box center [569, 264] width 853 height 60
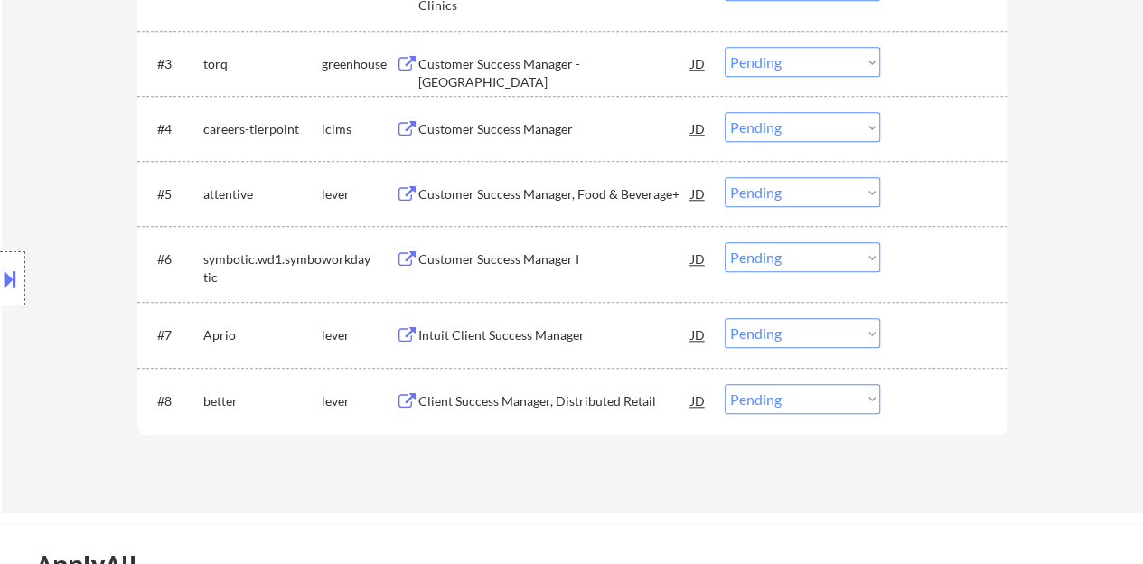
click at [741, 260] on select "Choose an option... Pending Applied Excluded (Questions) Excluded (Expired) Exc…" at bounding box center [801, 257] width 155 height 30
click at [724, 242] on select "Choose an option... Pending Applied Excluded (Questions) Excluded (Expired) Exc…" at bounding box center [801, 257] width 155 height 30
select select ""pending""
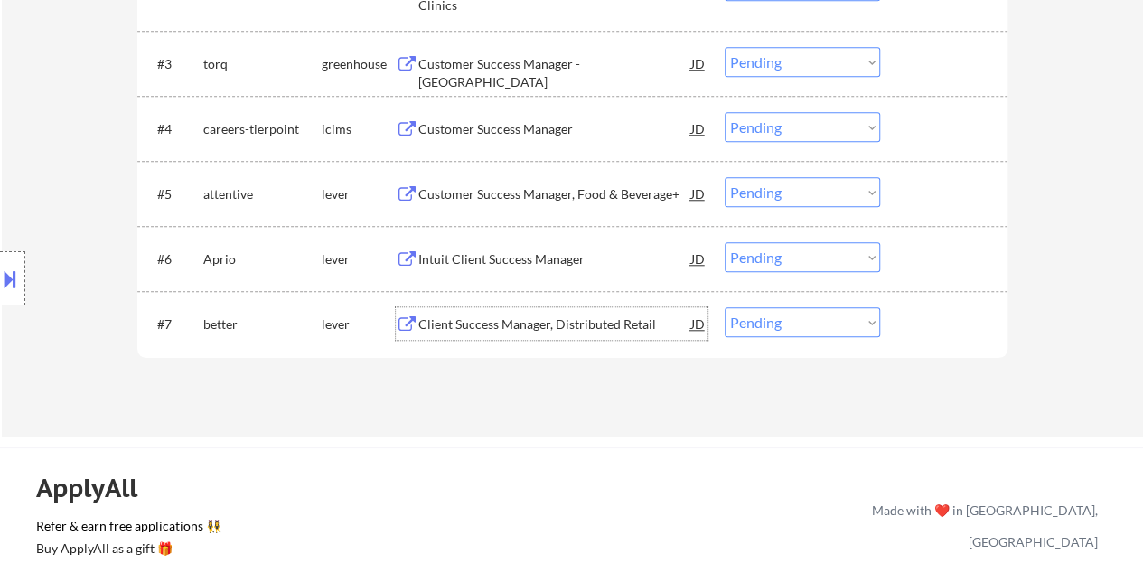
click at [480, 322] on div "Client Success Manager, Distributed Retail" at bounding box center [554, 324] width 273 height 18
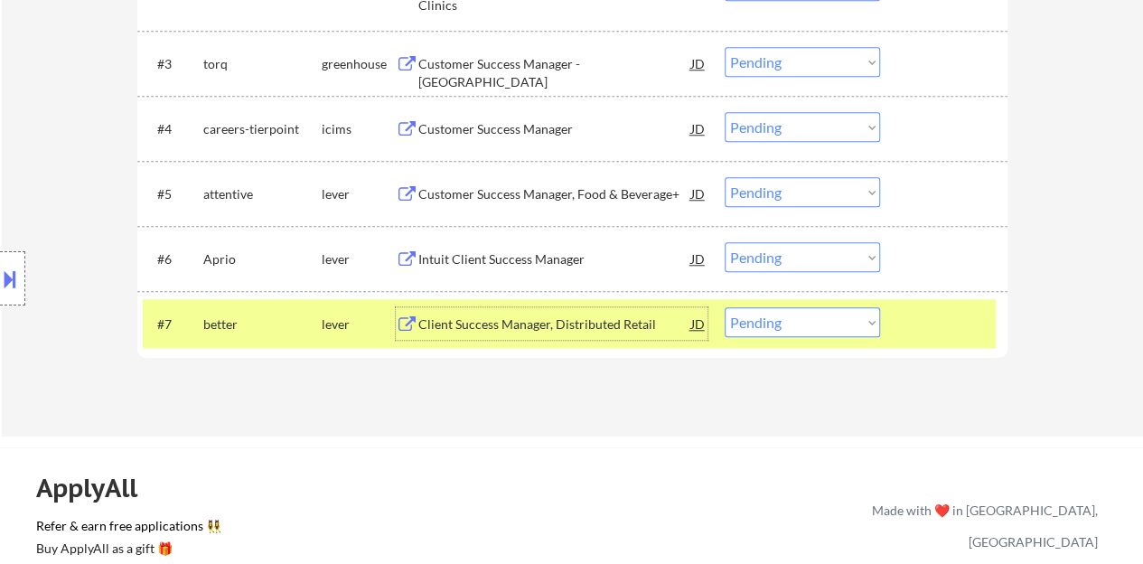
click at [816, 326] on select "Choose an option... Pending Applied Excluded (Questions) Excluded (Expired) Exc…" at bounding box center [801, 322] width 155 height 30
select select ""excluded__bad_match_""
click at [724, 307] on select "Choose an option... Pending Applied Excluded (Questions) Excluded (Expired) Exc…" at bounding box center [801, 322] width 155 height 30
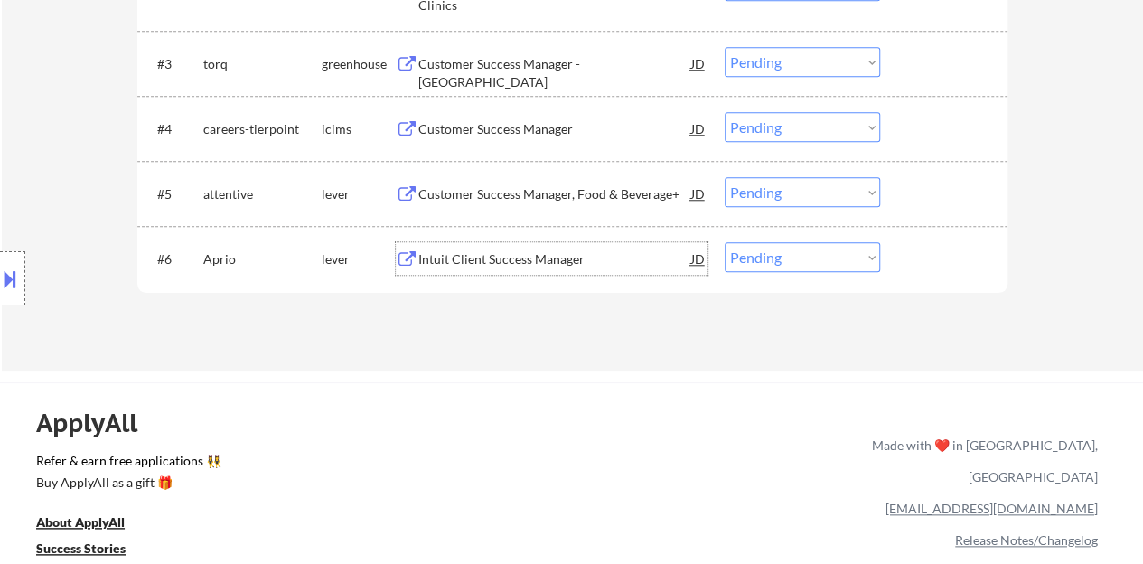
click at [528, 263] on div "Intuit Client Success Manager" at bounding box center [554, 259] width 273 height 18
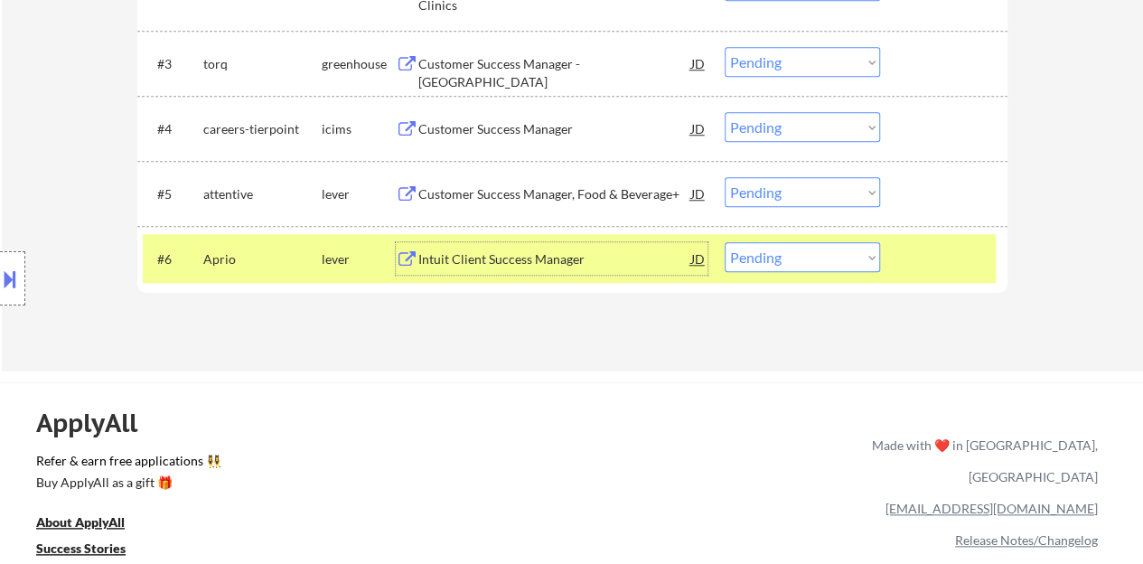
click at [800, 255] on select "Choose an option... Pending Applied Excluded (Questions) Excluded (Expired) Exc…" at bounding box center [801, 257] width 155 height 30
click at [771, 248] on select "Choose an option... Pending Applied Excluded (Questions) Excluded (Expired) Exc…" at bounding box center [801, 257] width 155 height 30
select select ""excluded__bad_match_""
click at [724, 242] on select "Choose an option... Pending Applied Excluded (Questions) Excluded (Expired) Exc…" at bounding box center [801, 257] width 155 height 30
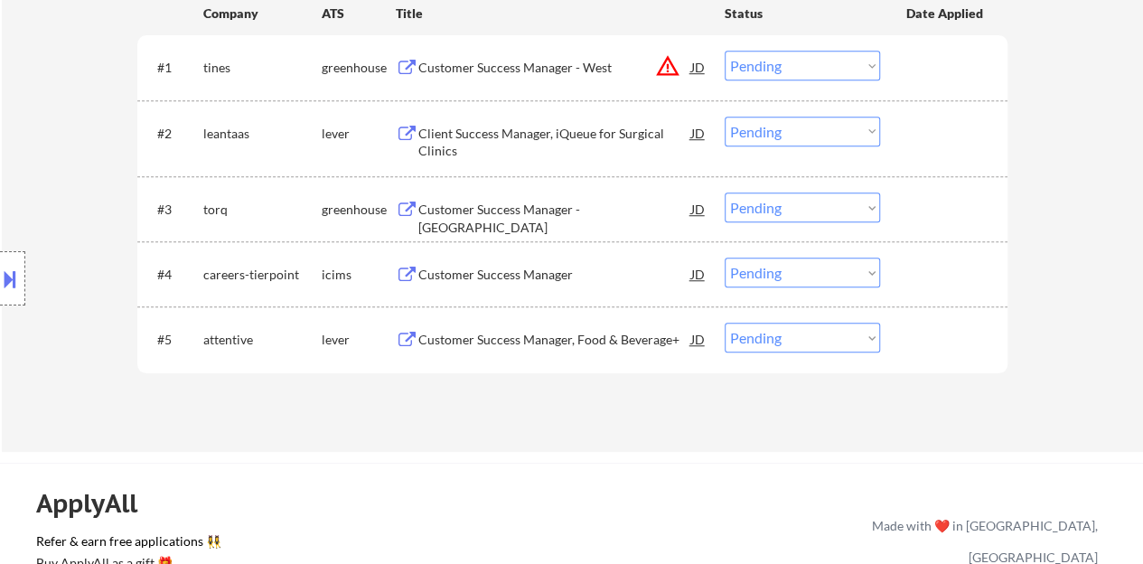
scroll to position [542, 0]
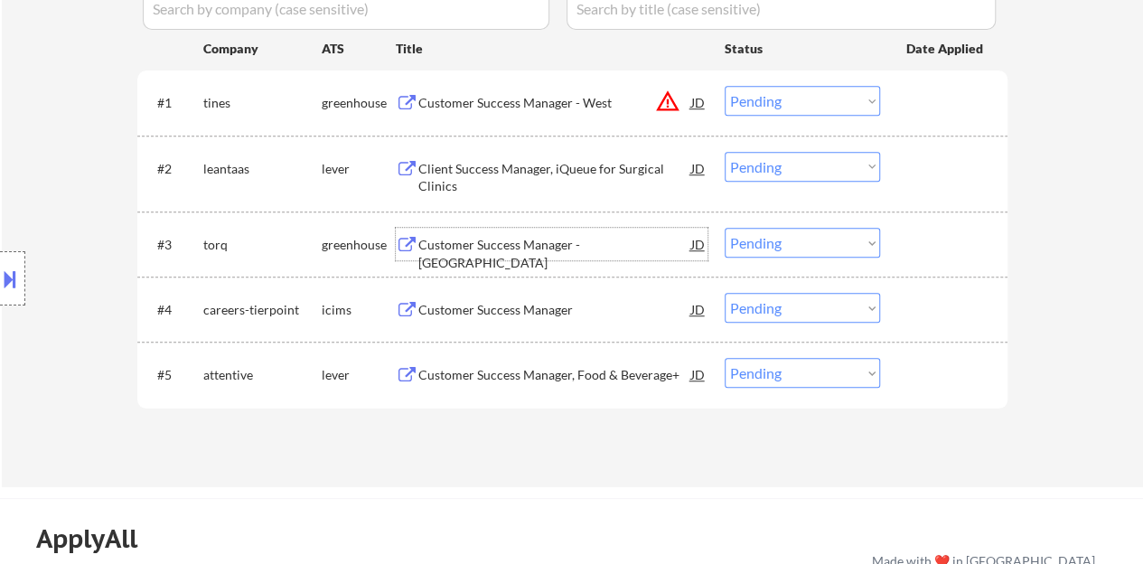
click at [498, 244] on div "Customer Success Manager - East Coast" at bounding box center [554, 253] width 273 height 35
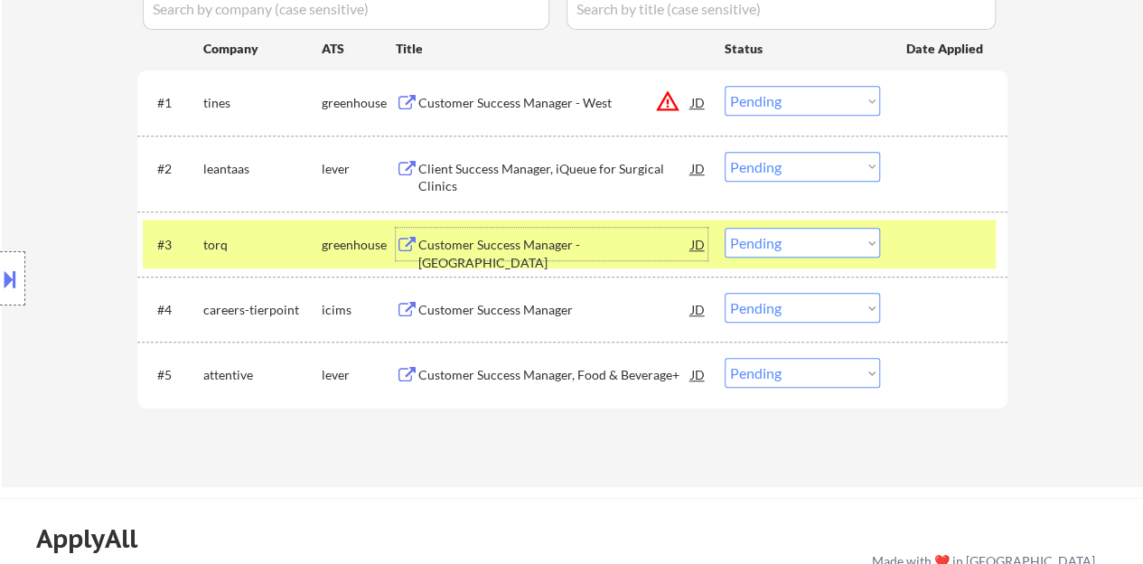
click at [760, 248] on select "Choose an option... Pending Applied Excluded (Questions) Excluded (Expired) Exc…" at bounding box center [801, 243] width 155 height 30
click at [724, 228] on select "Choose an option... Pending Applied Excluded (Questions) Excluded (Expired) Exc…" at bounding box center [801, 243] width 155 height 30
select select ""pending""
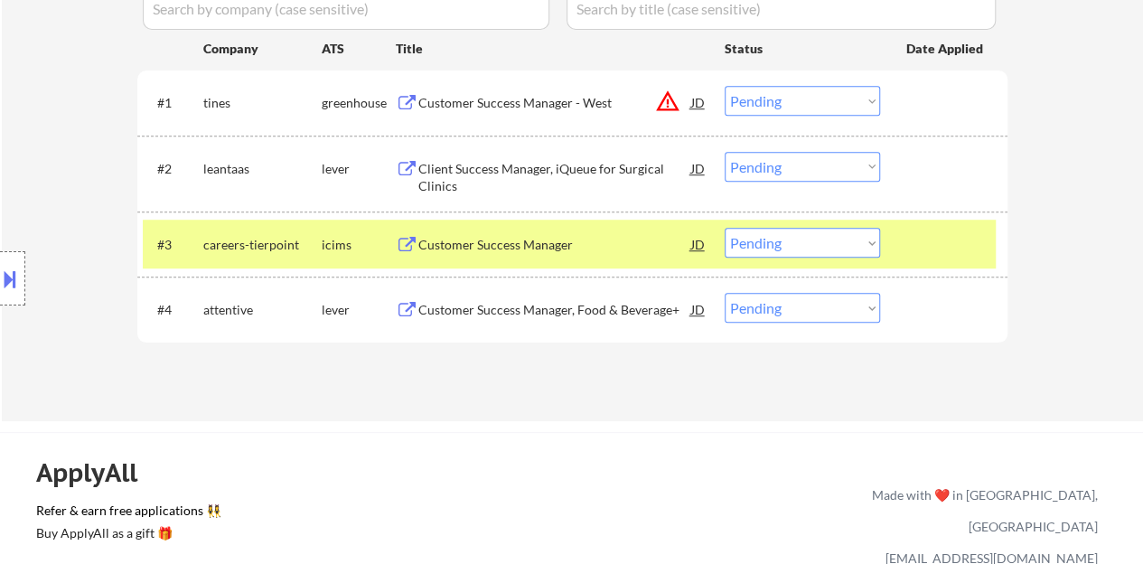
click at [910, 253] on div at bounding box center [945, 244] width 79 height 33
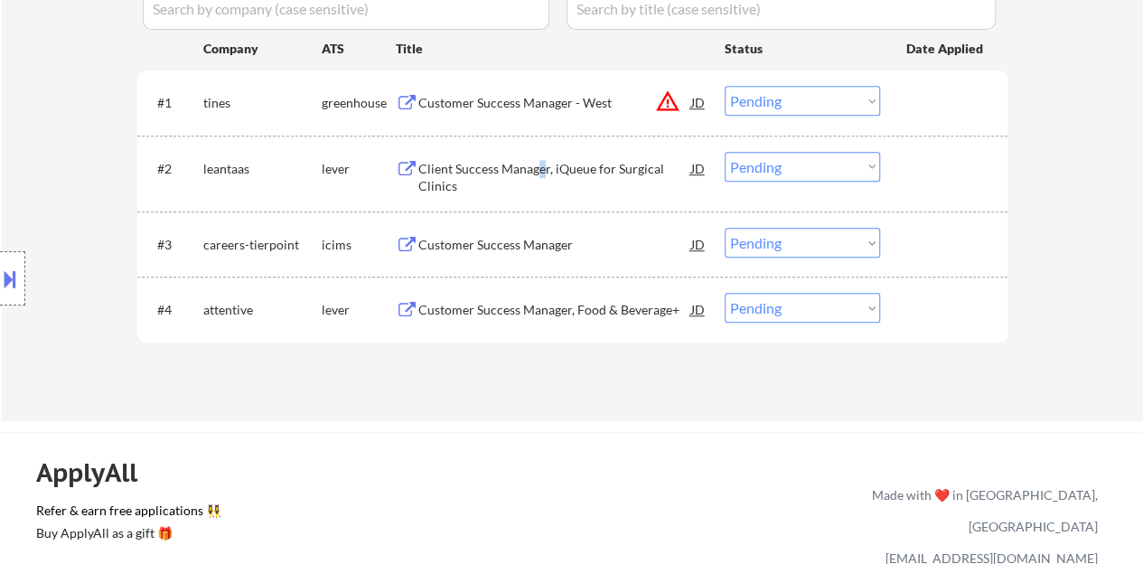
click at [539, 165] on div "Client Success Manager, iQueue for Surgical Clinics" at bounding box center [554, 177] width 273 height 35
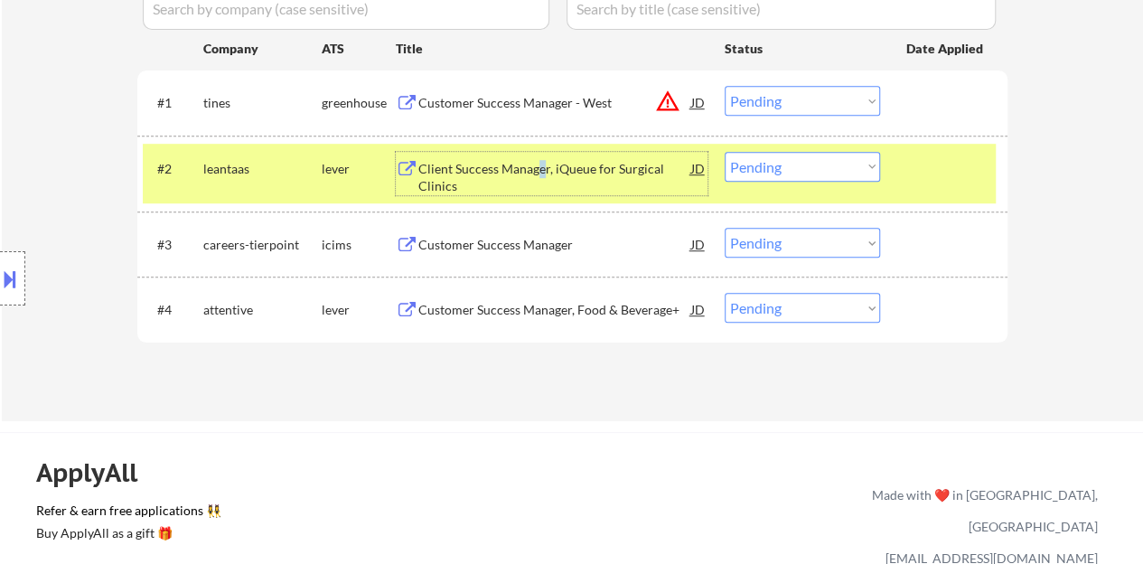
click at [781, 158] on select "Choose an option... Pending Applied Excluded (Questions) Excluded (Expired) Exc…" at bounding box center [801, 167] width 155 height 30
click at [724, 152] on select "Choose an option... Pending Applied Excluded (Questions) Excluded (Expired) Exc…" at bounding box center [801, 167] width 155 height 30
select select ""pending""
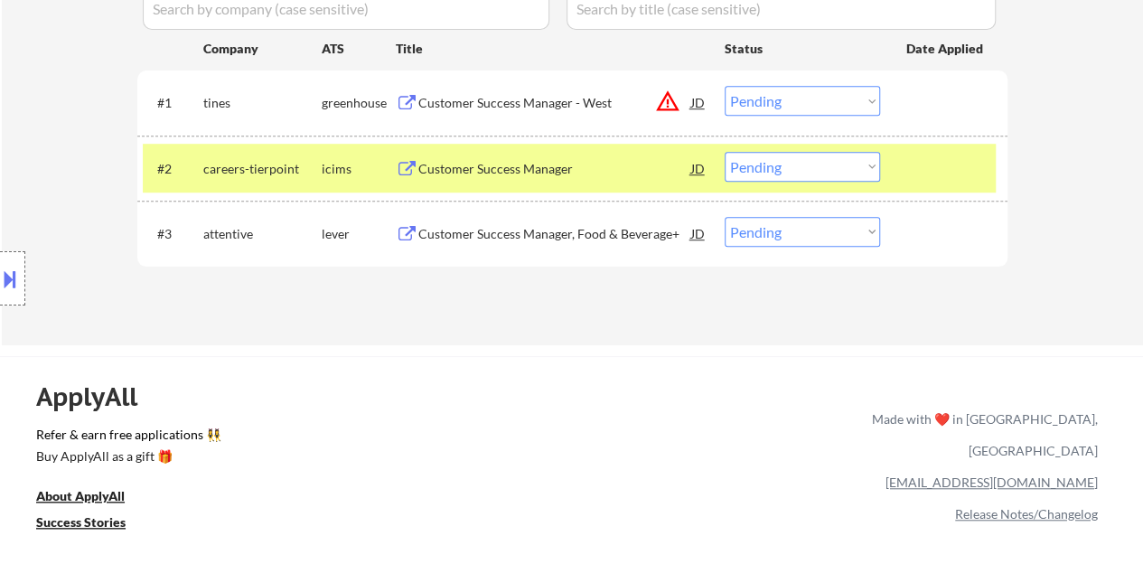
click at [911, 163] on div at bounding box center [945, 168] width 79 height 33
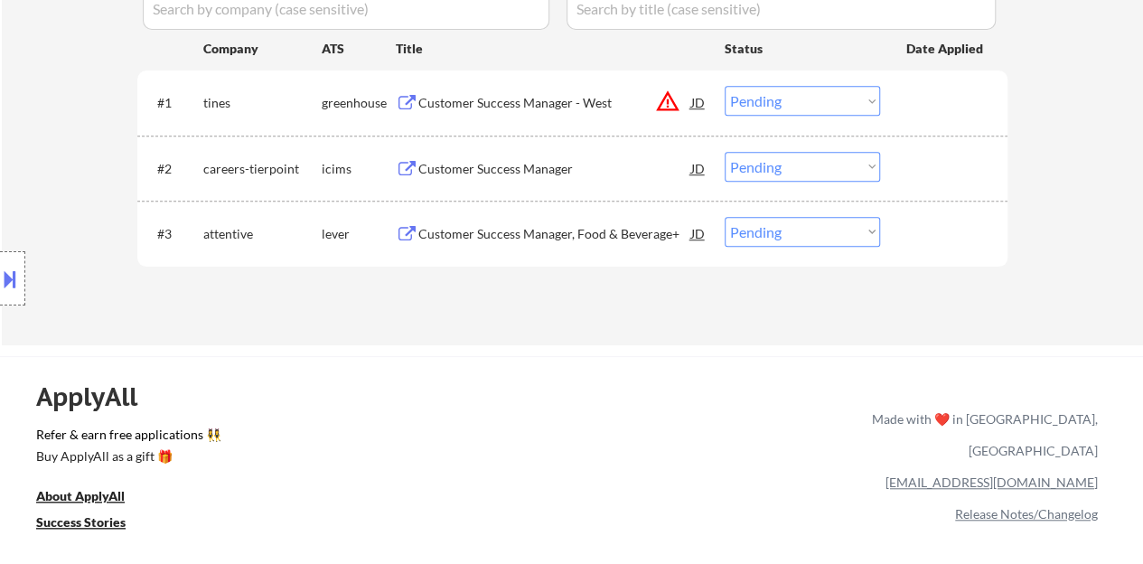
click at [535, 231] on div "Customer Success Manager, Food & Beverage+" at bounding box center [554, 234] width 273 height 18
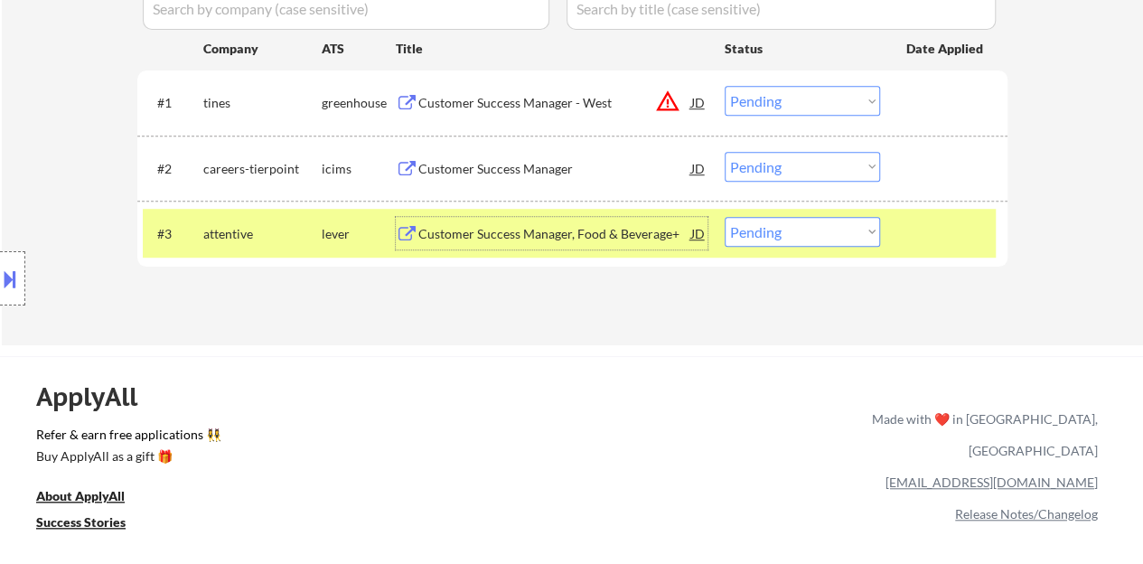
drag, startPoint x: 798, startPoint y: 232, endPoint x: 797, endPoint y: 243, distance: 10.9
click at [798, 232] on select "Choose an option... Pending Applied Excluded (Questions) Excluded (Expired) Exc…" at bounding box center [801, 232] width 155 height 30
select select ""excluded__bad_match_""
click at [724, 217] on select "Choose an option... Pending Applied Excluded (Questions) Excluded (Expired) Exc…" at bounding box center [801, 232] width 155 height 30
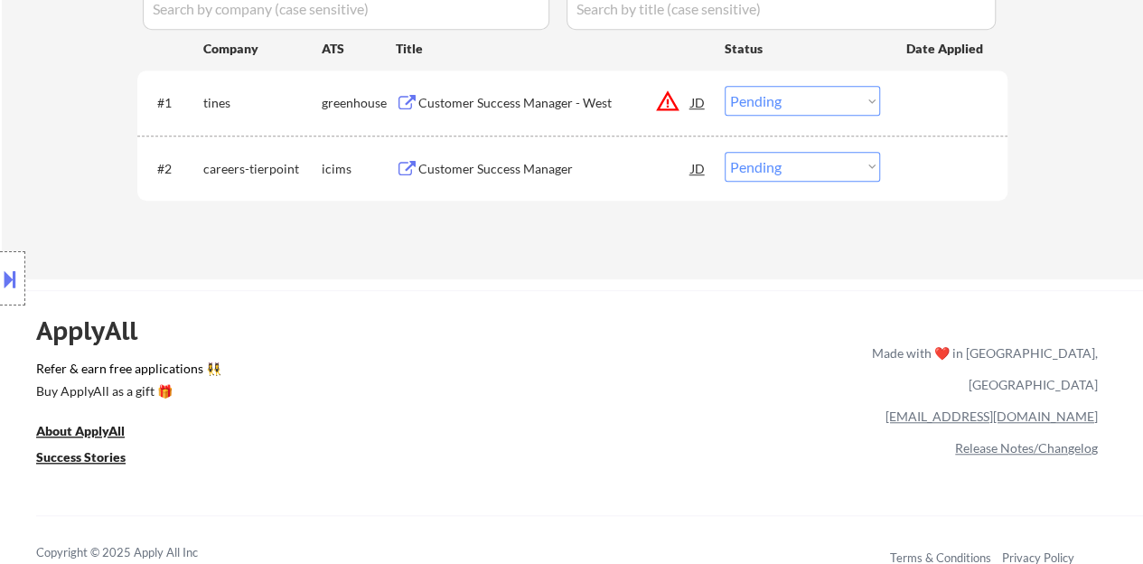
click at [480, 164] on div "Customer Success Manager" at bounding box center [554, 169] width 273 height 18
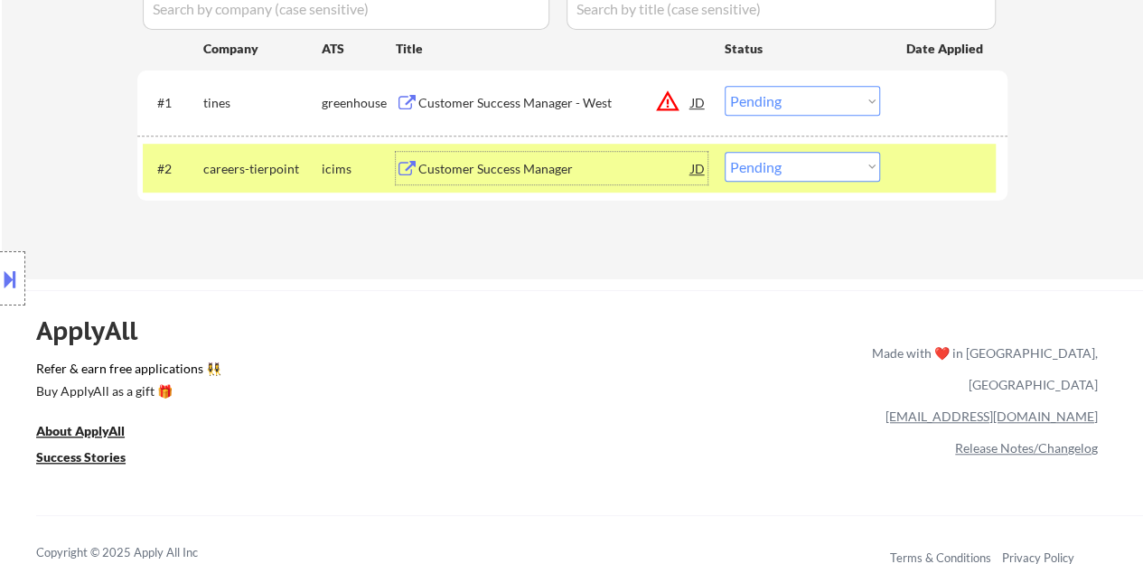
click at [748, 172] on select "Choose an option... Pending Applied Excluded (Questions) Excluded (Expired) Exc…" at bounding box center [801, 167] width 155 height 30
select select ""applied""
click at [724, 152] on select "Choose an option... Pending Applied Excluded (Questions) Excluded (Expired) Exc…" at bounding box center [801, 167] width 155 height 30
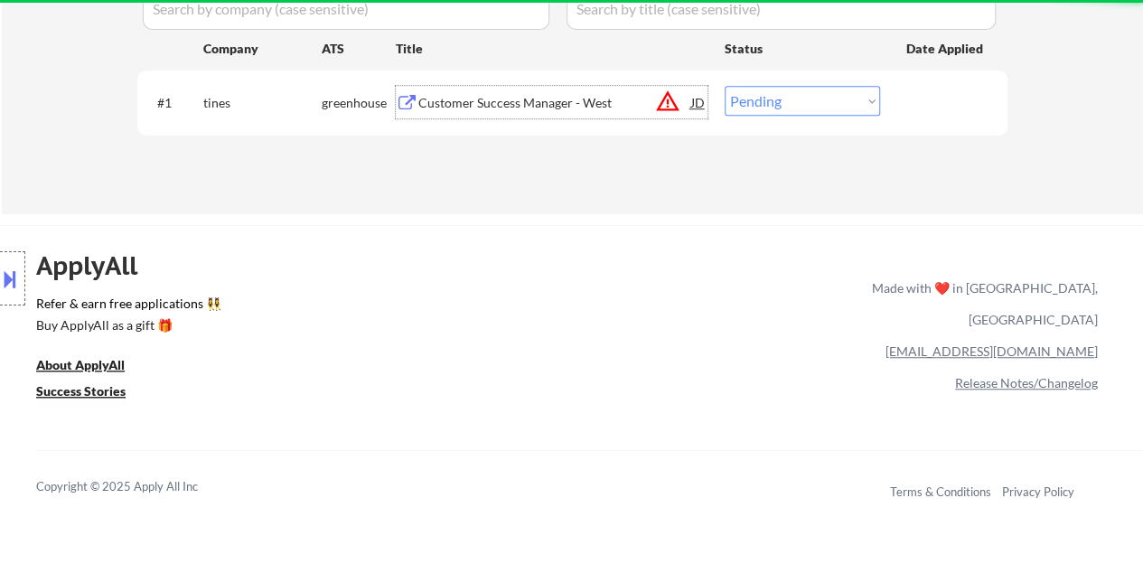
click at [541, 100] on div "Customer Success Manager - West" at bounding box center [554, 103] width 273 height 18
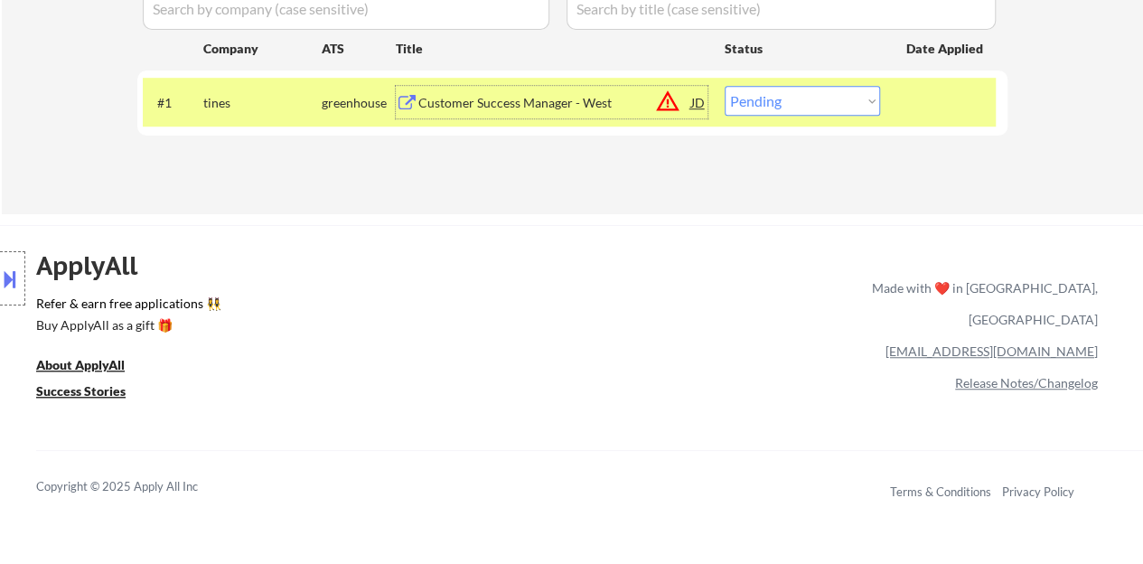
click at [825, 123] on div "#1 tines greenhouse Customer Success Manager - West JD warning_amber Choose an …" at bounding box center [569, 102] width 853 height 49
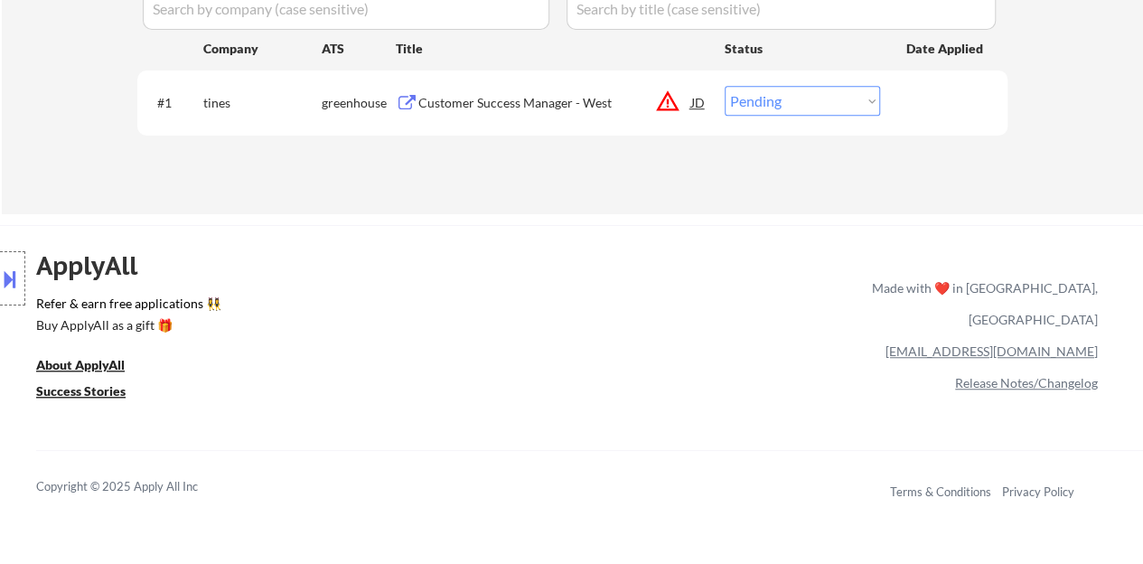
click at [834, 96] on select "Choose an option... Pending Applied Excluded (Questions) Excluded (Expired) Exc…" at bounding box center [801, 101] width 155 height 30
select select ""excluded__location_""
click at [724, 86] on select "Choose an option... Pending Applied Excluded (Questions) Excluded (Expired) Exc…" at bounding box center [801, 101] width 155 height 30
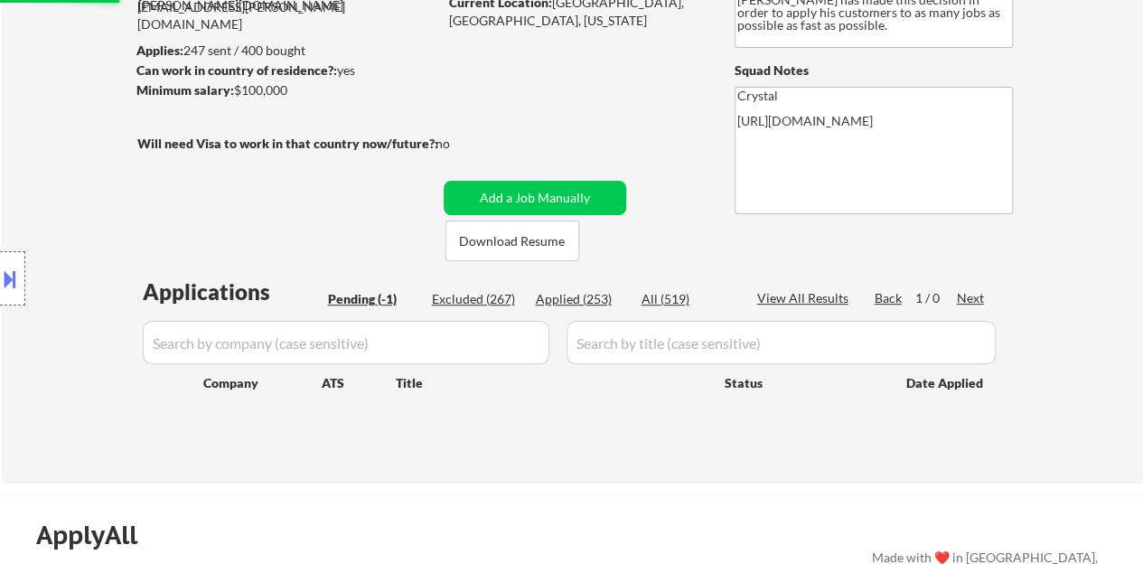
scroll to position [181, 0]
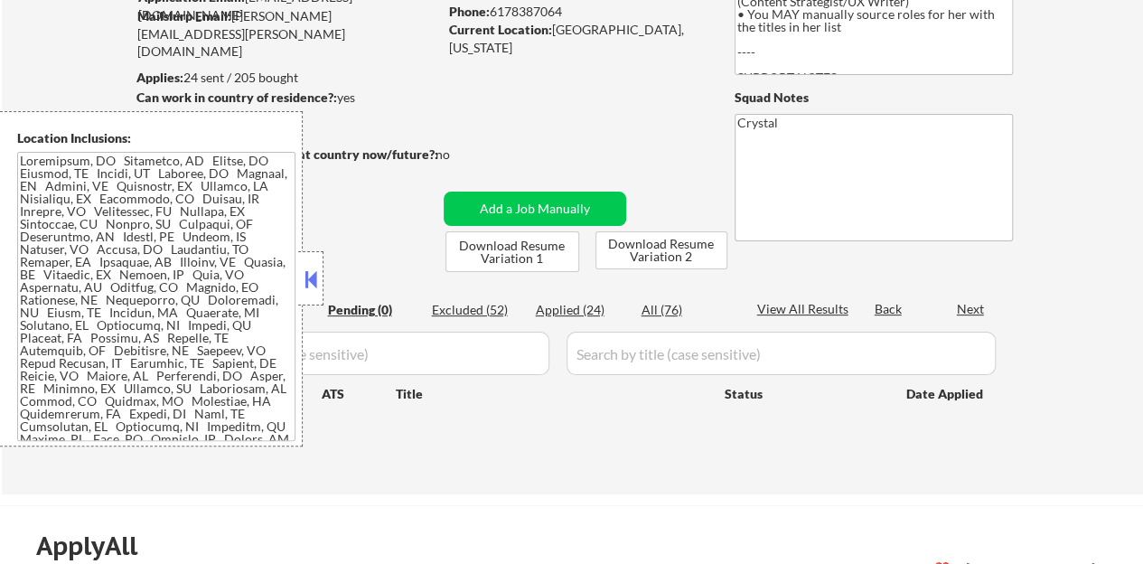
scroll to position [181, 0]
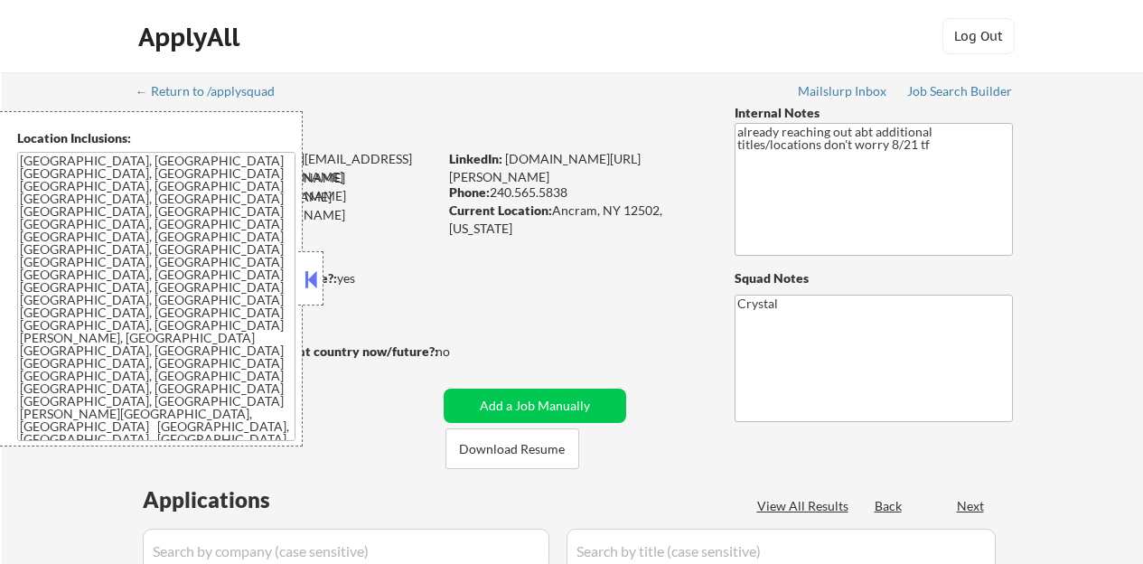
click at [311, 277] on button at bounding box center [311, 279] width 20 height 27
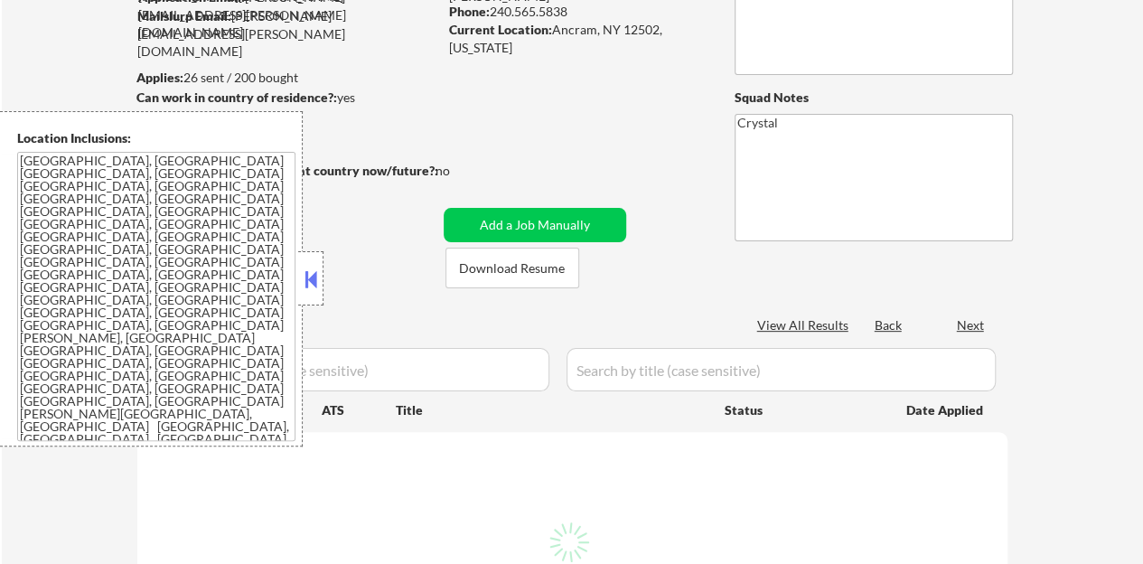
select select ""pending""
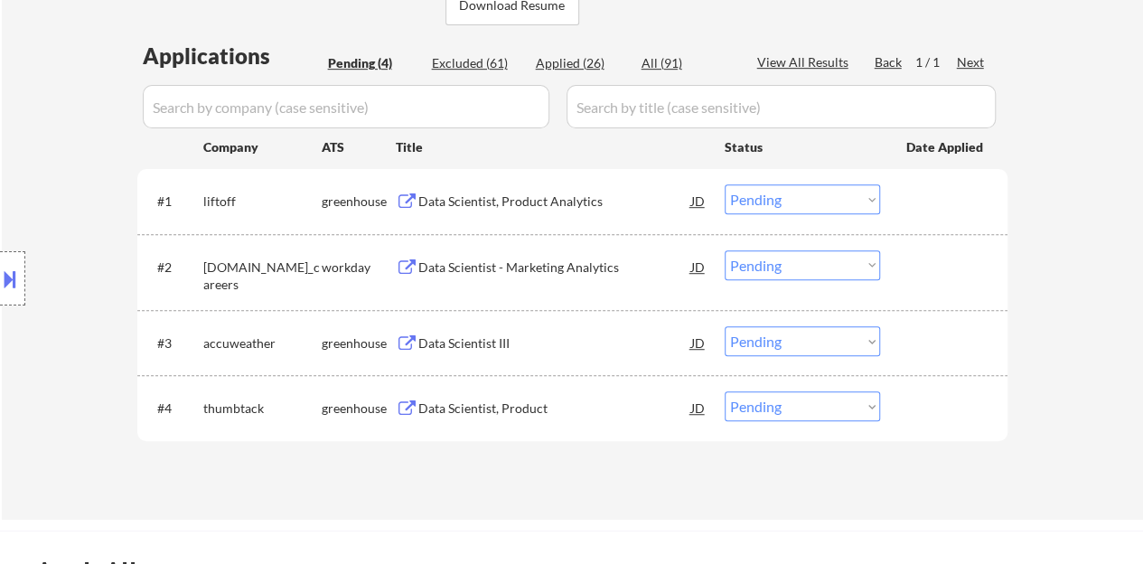
scroll to position [452, 0]
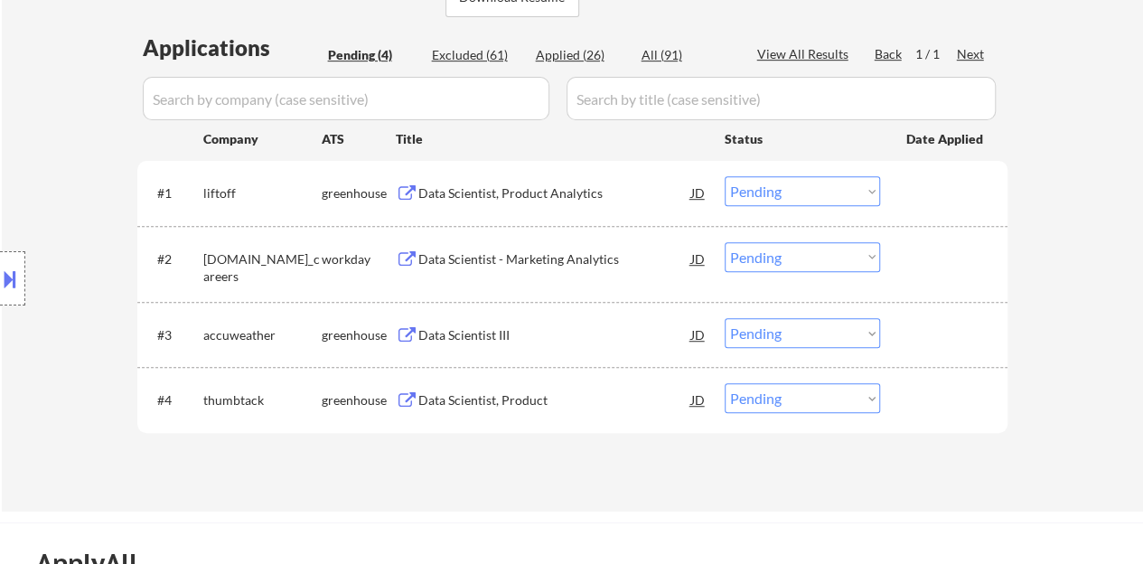
click at [464, 332] on div "Data Scientist III" at bounding box center [554, 335] width 273 height 18
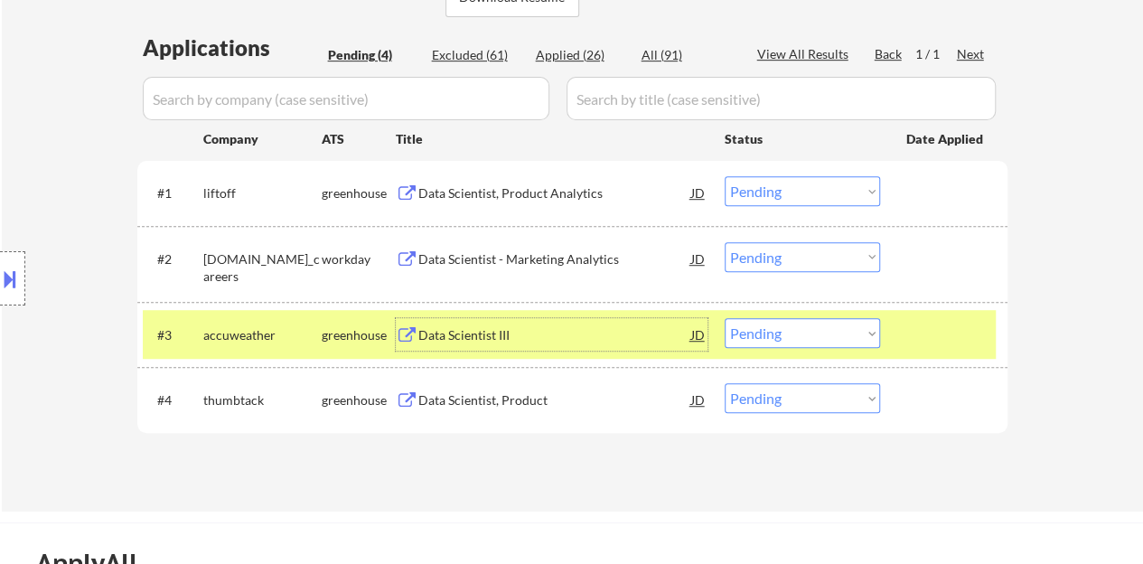
click at [766, 313] on div "#3 accuweather greenhouse Data Scientist III JD Choose an option... Pending App…" at bounding box center [569, 334] width 853 height 49
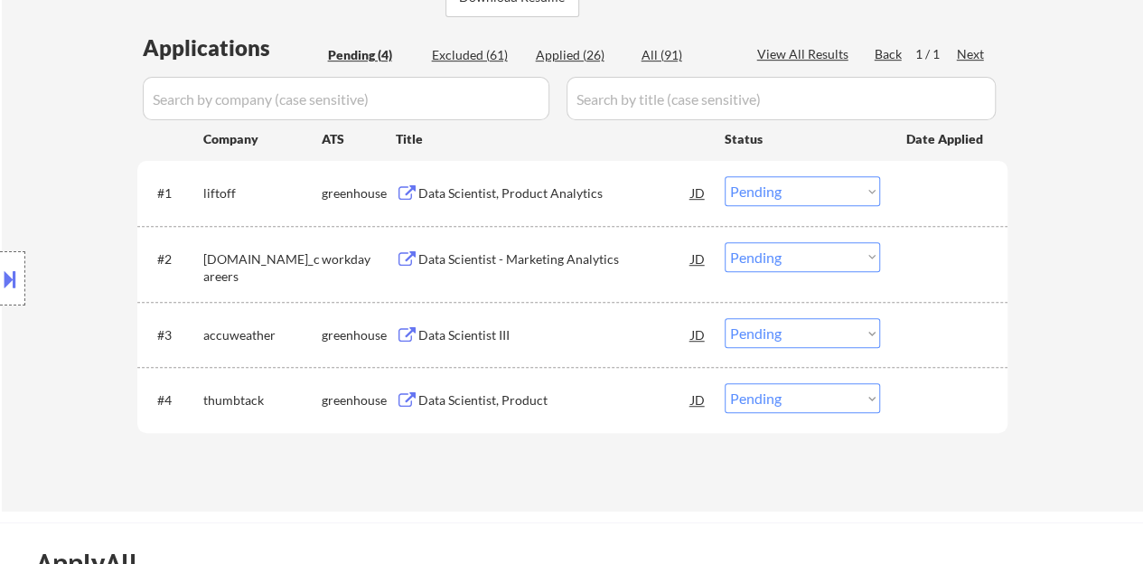
click at [769, 321] on select "Choose an option... Pending Applied Excluded (Questions) Excluded (Expired) Exc…" at bounding box center [801, 333] width 155 height 30
click at [724, 318] on select "Choose an option... Pending Applied Excluded (Questions) Excluded (Expired) Exc…" at bounding box center [801, 333] width 155 height 30
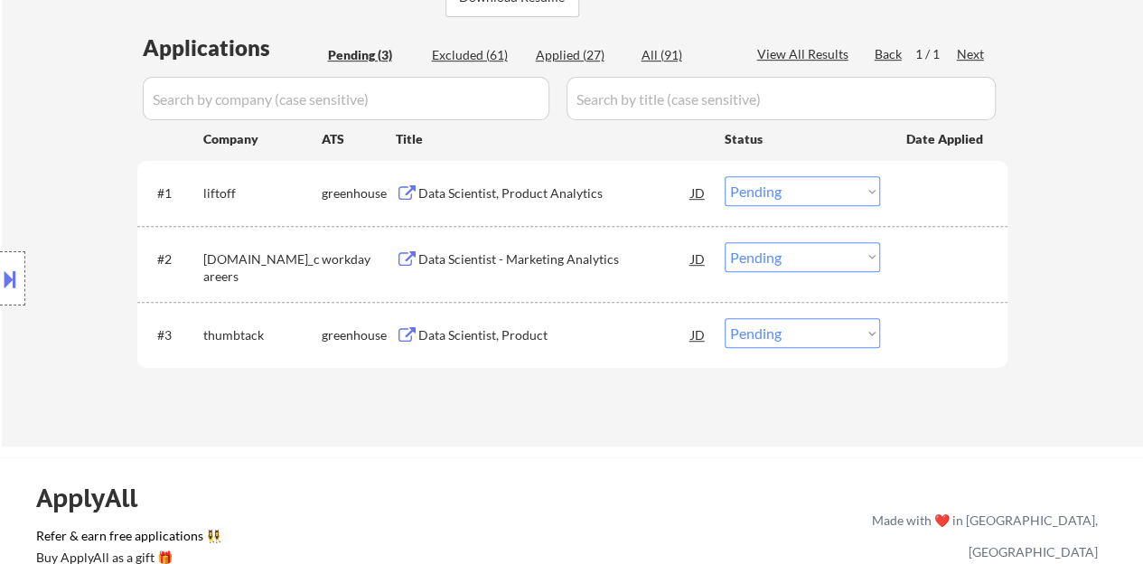
click at [462, 337] on div "Data Scientist, Product" at bounding box center [554, 335] width 273 height 18
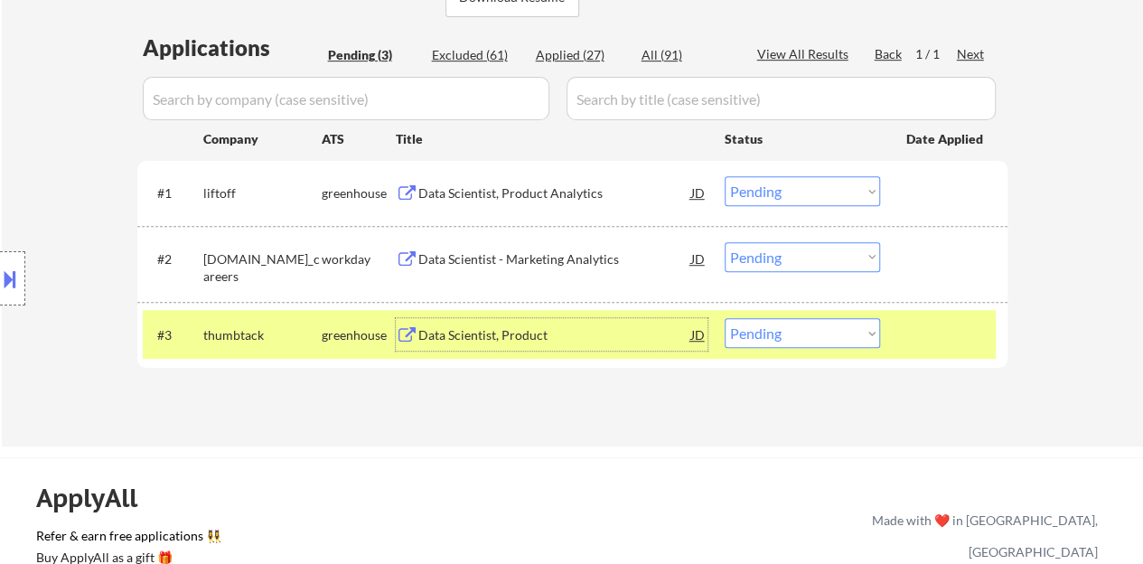
click at [787, 340] on select "Choose an option... Pending Applied Excluded (Questions) Excluded (Expired) Exc…" at bounding box center [801, 333] width 155 height 30
select select ""applied""
click at [724, 318] on select "Choose an option... Pending Applied Excluded (Questions) Excluded (Expired) Exc…" at bounding box center [801, 333] width 155 height 30
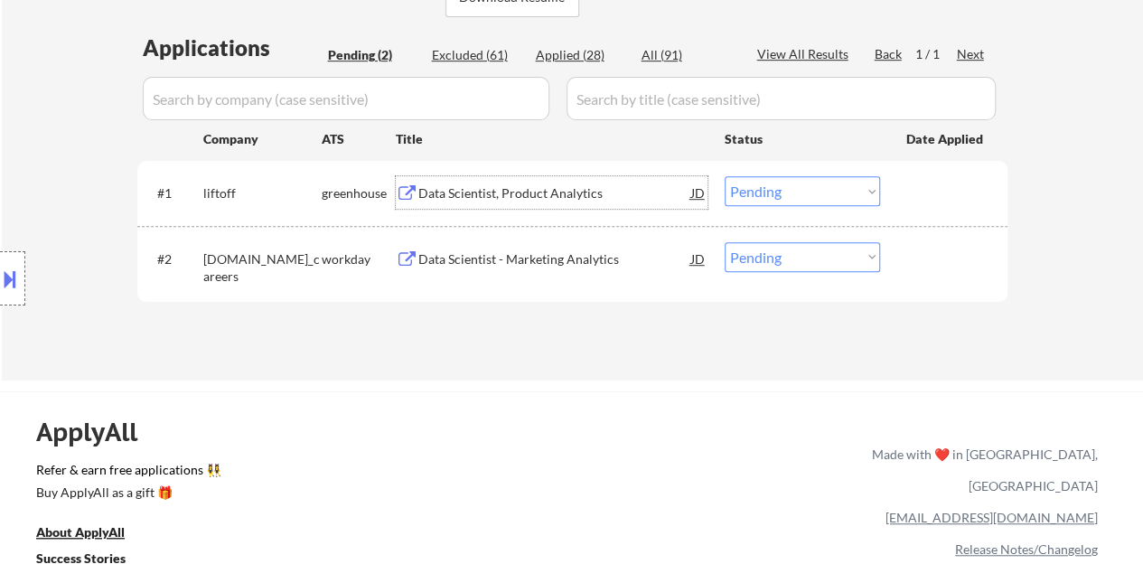
click at [515, 192] on div "Data Scientist, Product Analytics" at bounding box center [554, 193] width 273 height 18
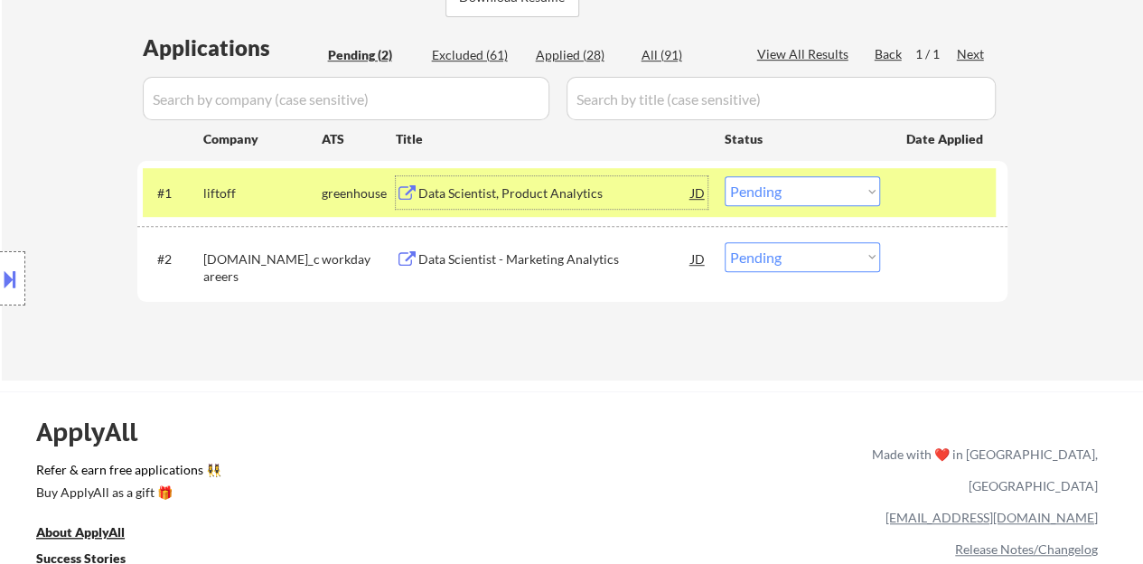
click at [667, 290] on div "#2 allstate.wd5.allstate_careers workday Data Scientist - Marketing Analytics J…" at bounding box center [569, 264] width 853 height 60
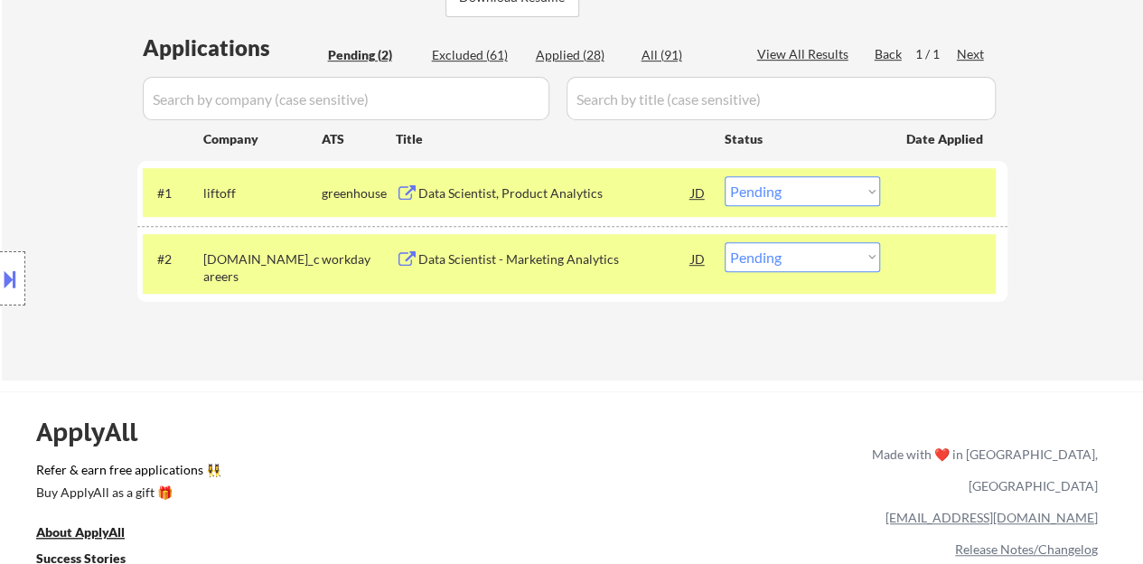
click at [911, 271] on div at bounding box center [945, 258] width 79 height 33
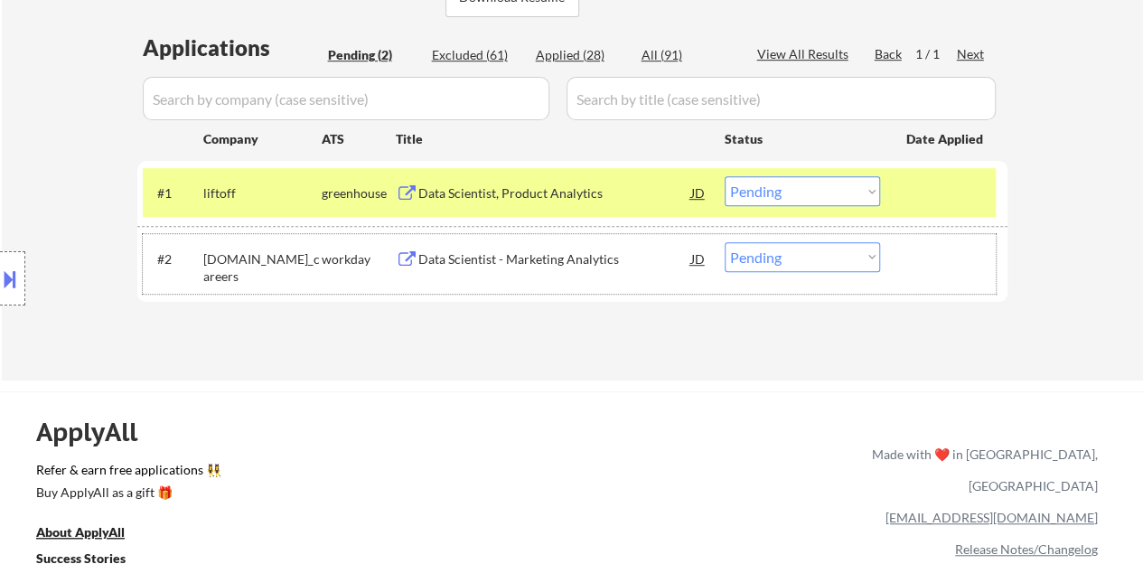
click at [815, 194] on select "Choose an option... Pending Applied Excluded (Questions) Excluded (Expired) Exc…" at bounding box center [801, 191] width 155 height 30
drag, startPoint x: 780, startPoint y: 182, endPoint x: 784, endPoint y: 191, distance: 9.7
click at [781, 182] on select "Choose an option... Pending Applied Excluded (Questions) Excluded (Expired) Exc…" at bounding box center [801, 191] width 155 height 30
click at [724, 176] on select "Choose an option... Pending Applied Excluded (Questions) Excluded (Expired) Exc…" at bounding box center [801, 191] width 155 height 30
select select ""pending""
